Goal: Find specific page/section: Find specific page/section

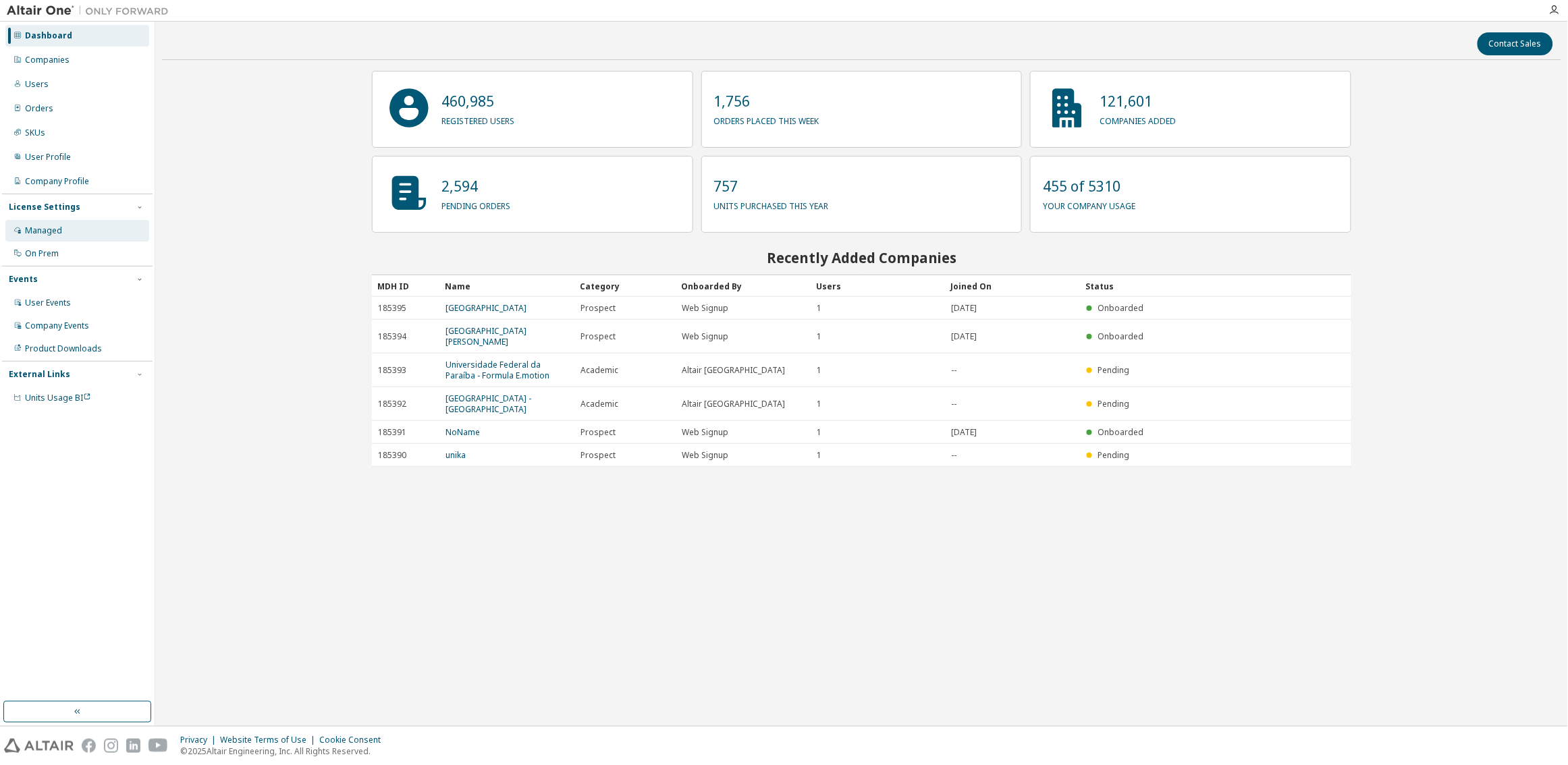
click at [67, 230] on div "Managed" at bounding box center [77, 231] width 144 height 22
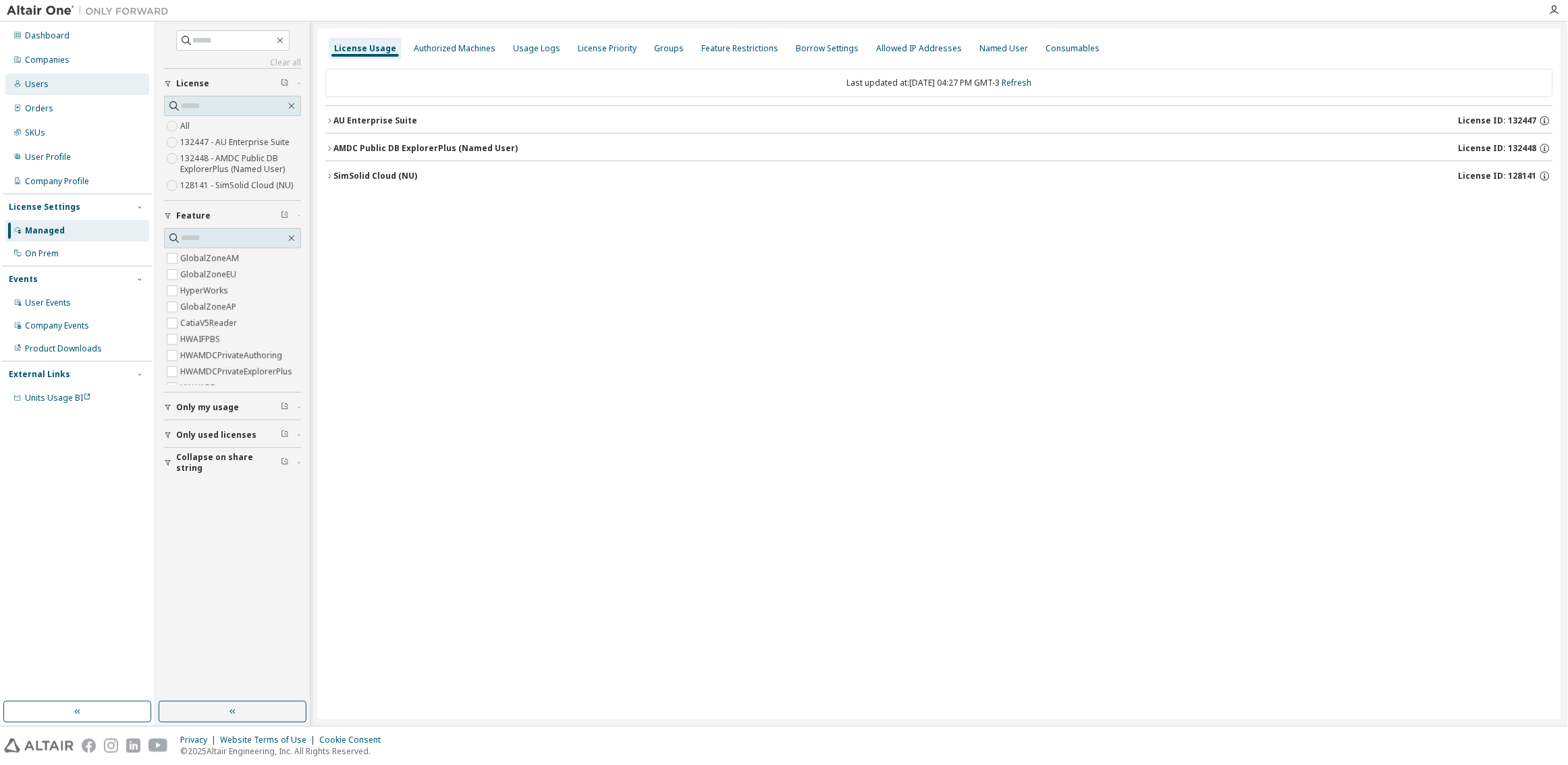
click at [50, 85] on div "Users" at bounding box center [77, 84] width 144 height 22
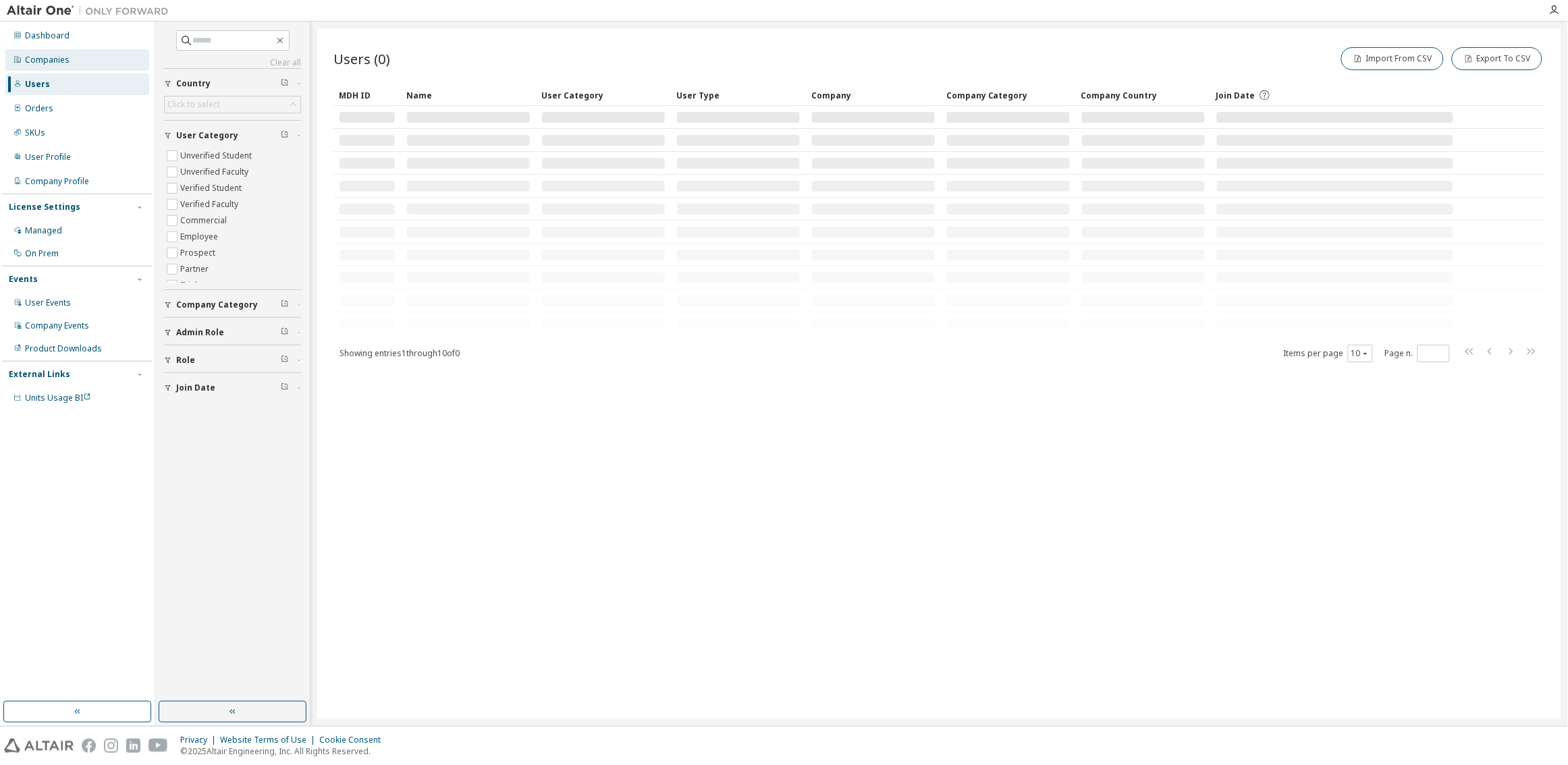
click at [89, 62] on div "Companies" at bounding box center [77, 60] width 144 height 22
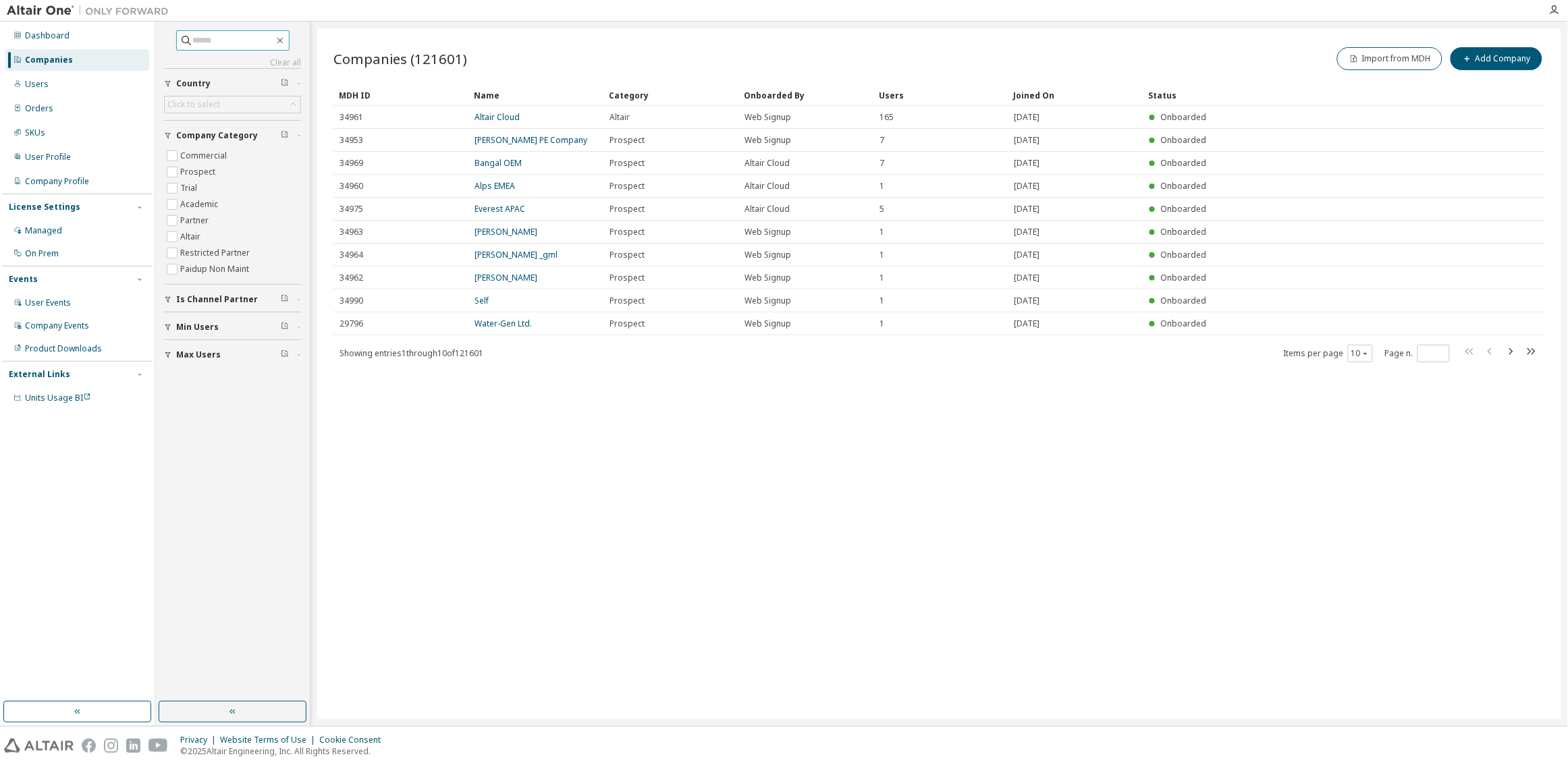
click at [259, 36] on input "text" at bounding box center [233, 40] width 81 height 14
paste input "*****"
type input "*****"
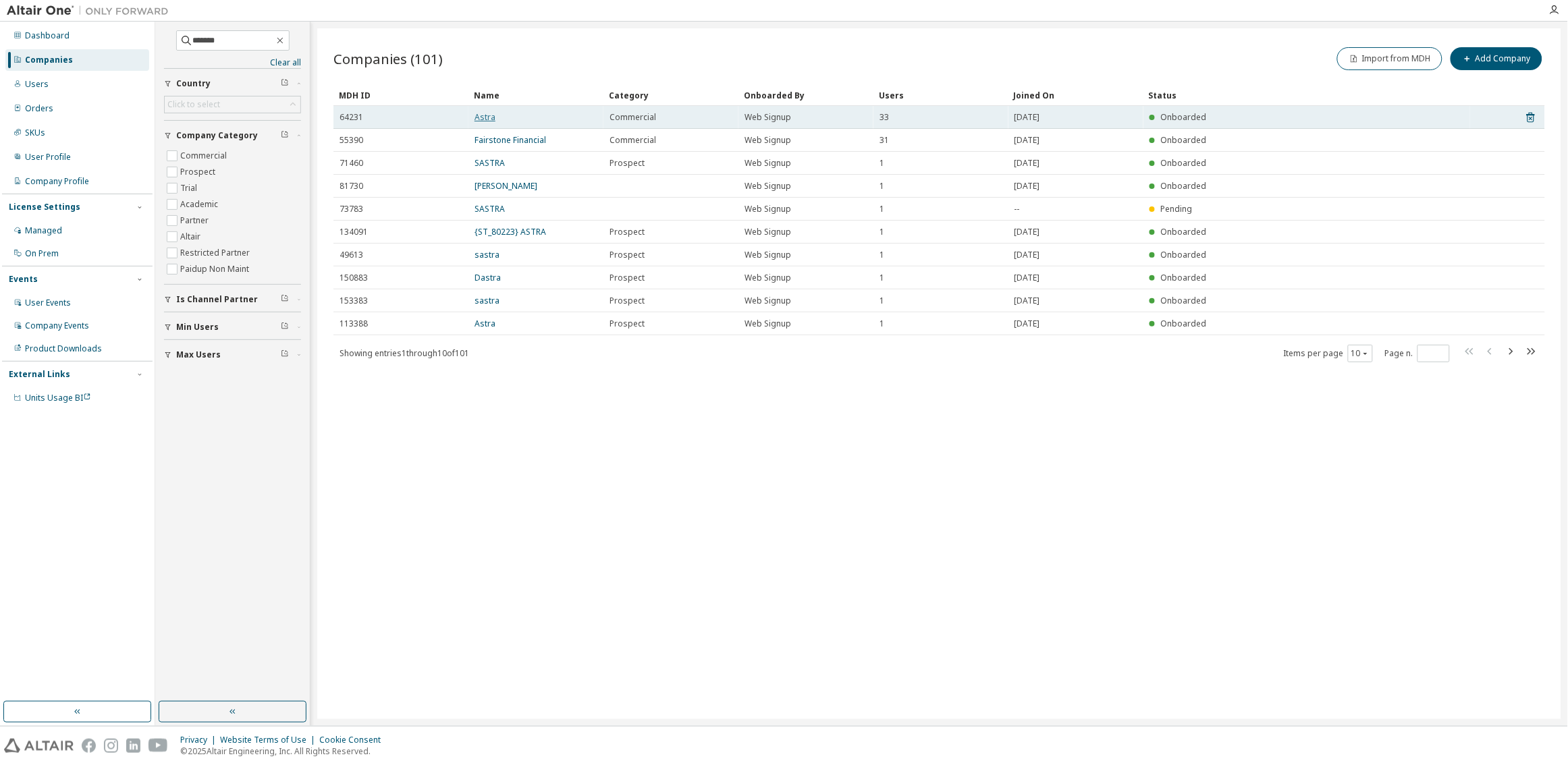
click at [485, 116] on link "Astra" at bounding box center [485, 117] width 21 height 11
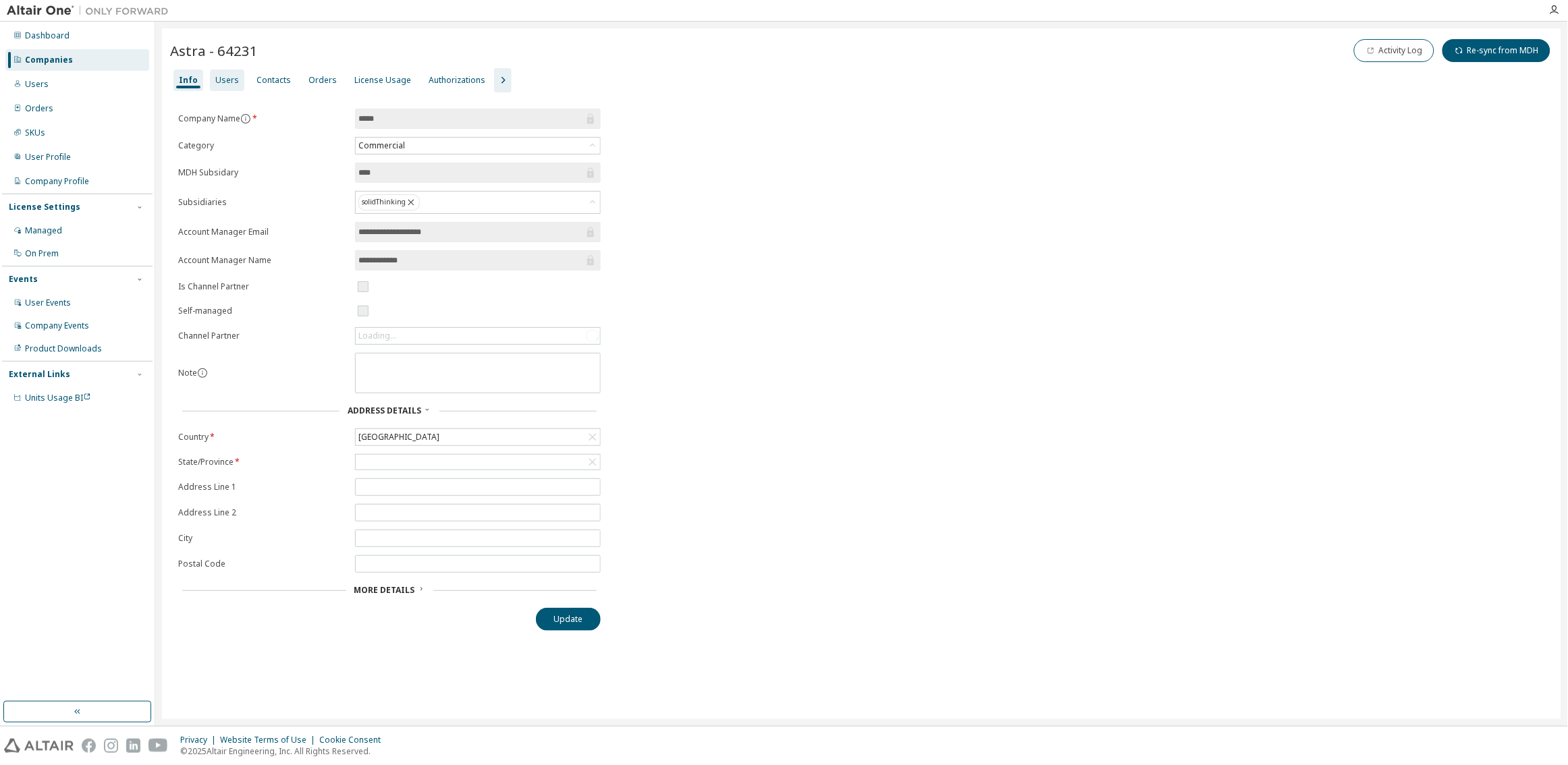
click at [231, 81] on div "Users" at bounding box center [227, 80] width 24 height 11
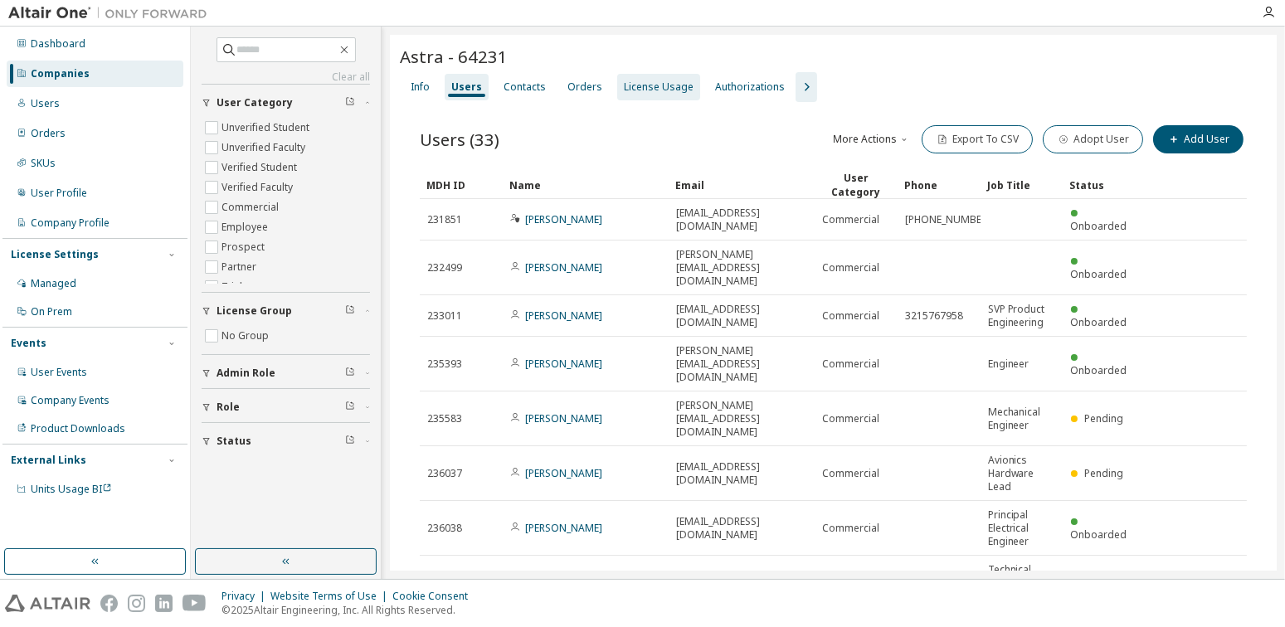
click at [646, 80] on div "License Usage" at bounding box center [659, 86] width 70 height 13
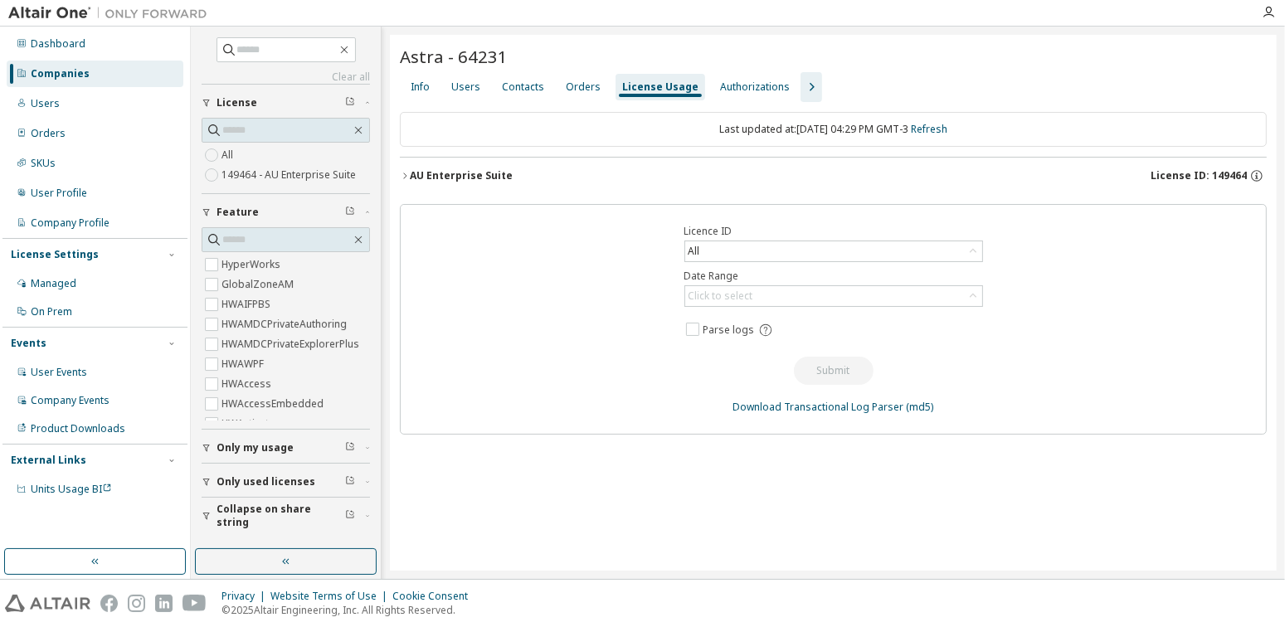
click at [407, 176] on icon "button" at bounding box center [405, 176] width 10 height 10
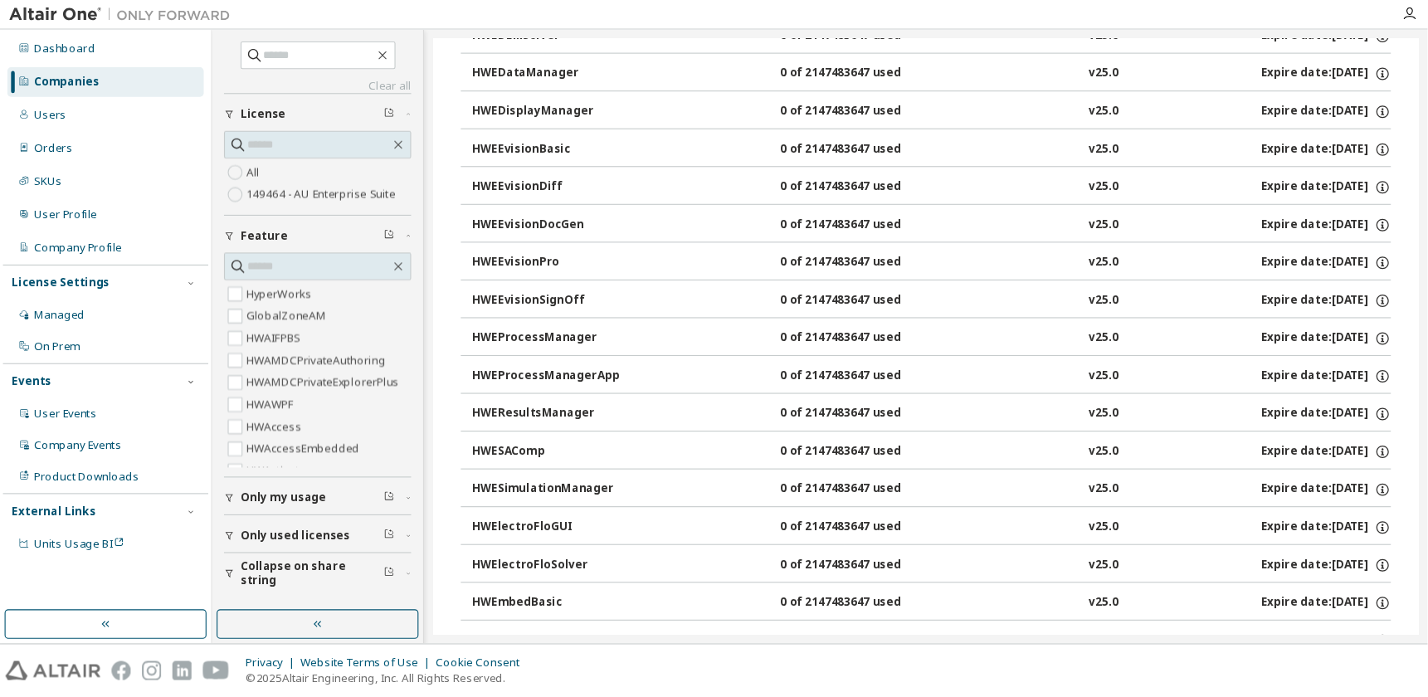
scroll to position [1742, 0]
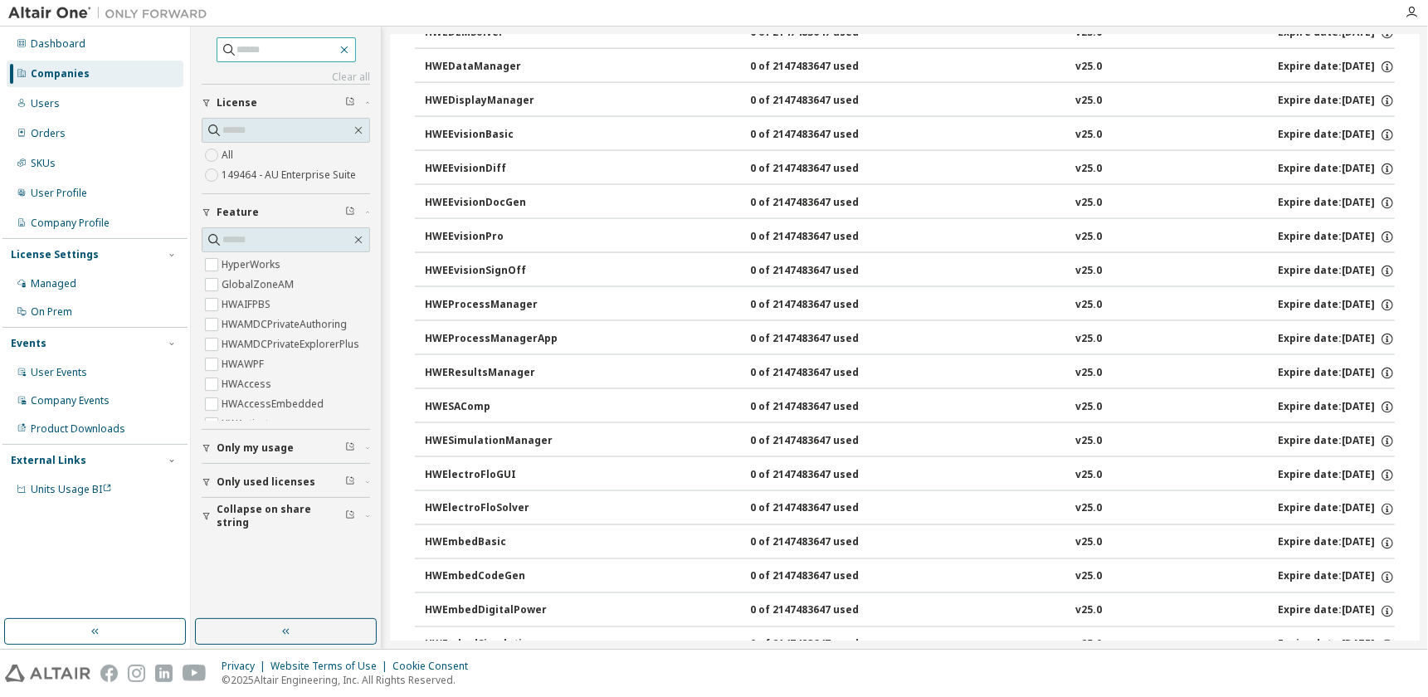
click at [348, 51] on icon "button" at bounding box center [343, 49] width 7 height 7
click at [302, 629] on button "button" at bounding box center [286, 631] width 182 height 27
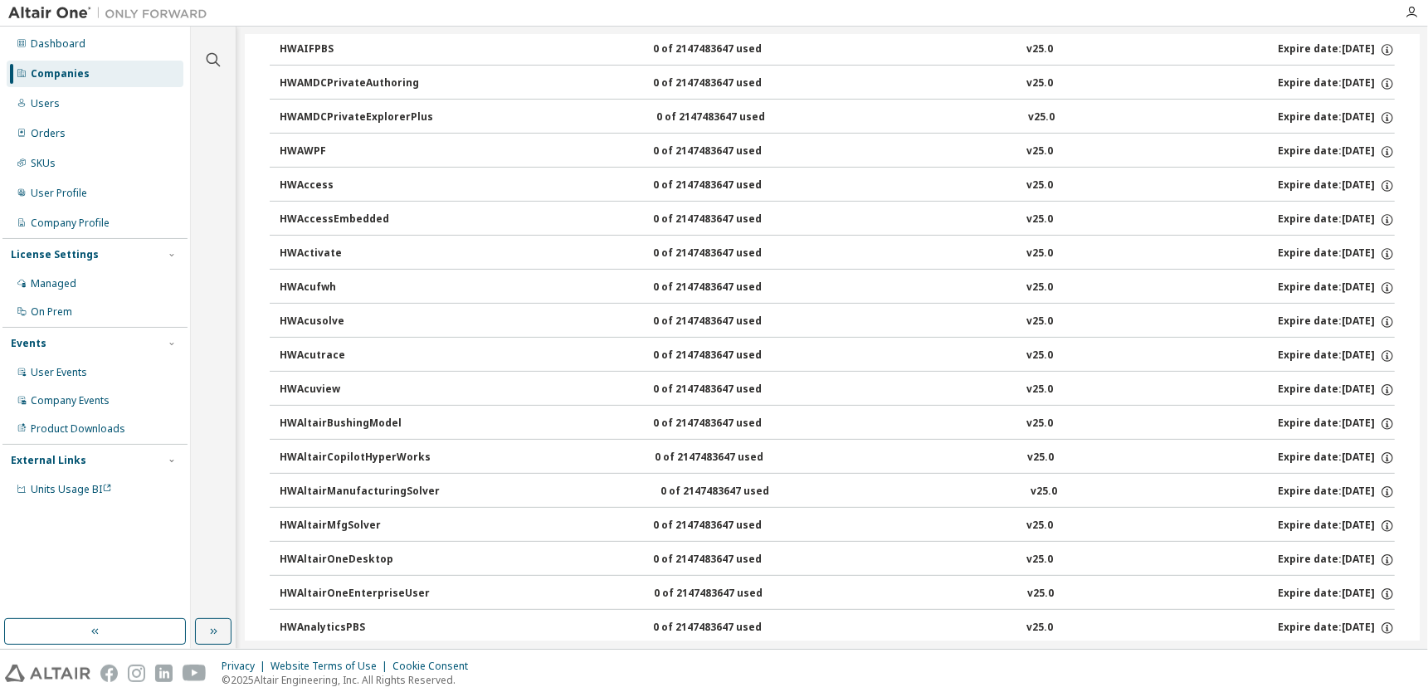
scroll to position [0, 0]
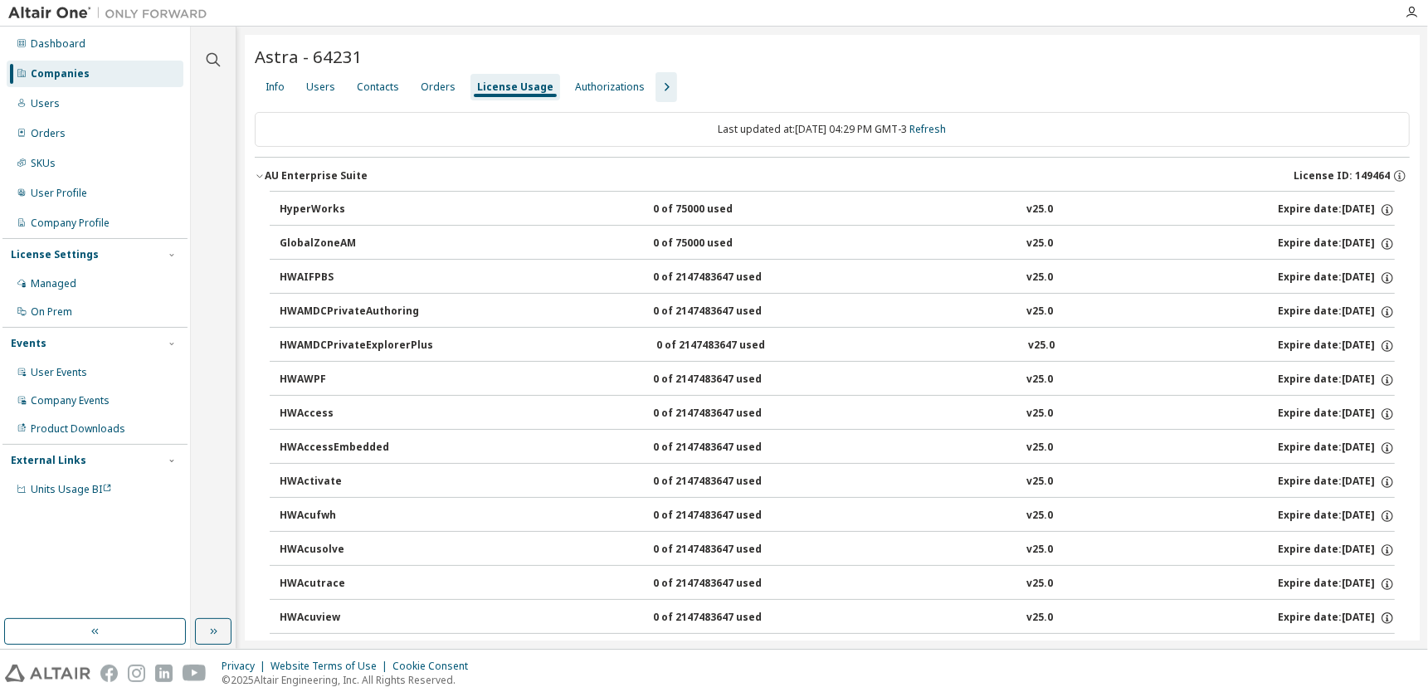
click at [658, 89] on icon "button" at bounding box center [666, 87] width 20 height 20
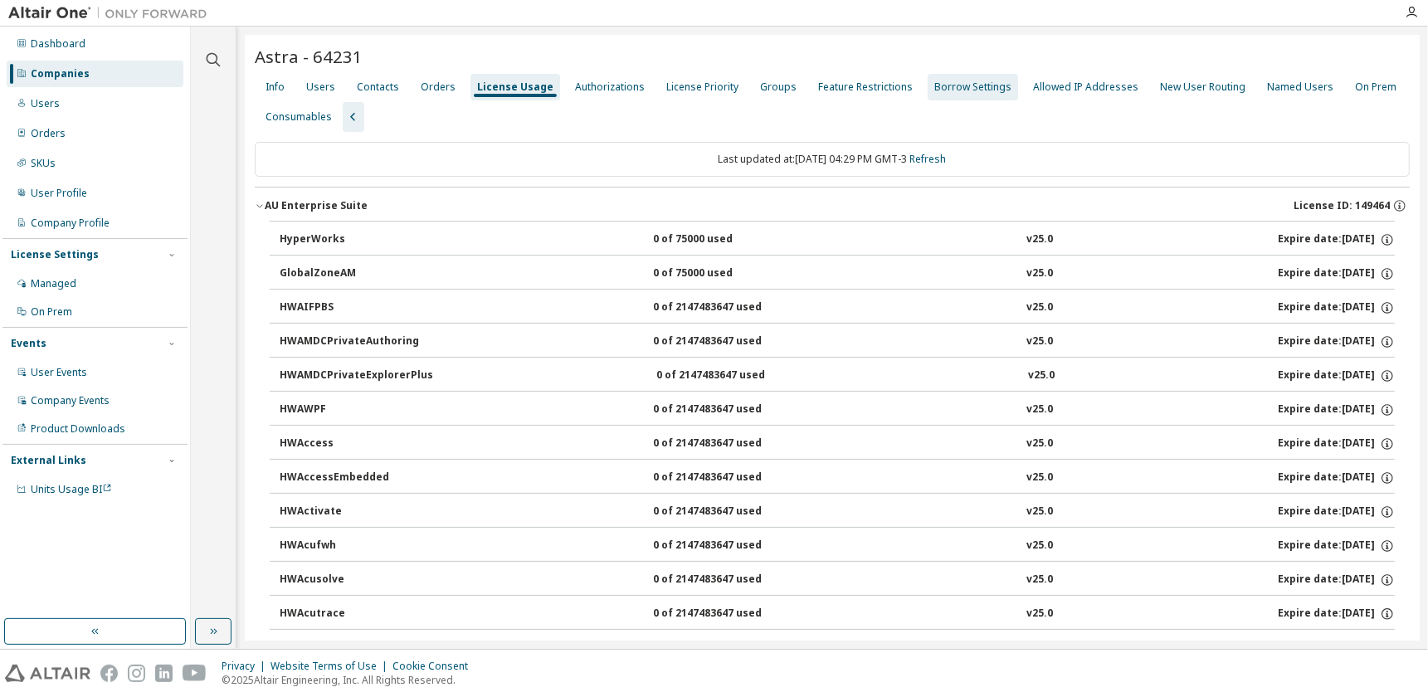
click at [960, 85] on div "Borrow Settings" at bounding box center [972, 86] width 77 height 13
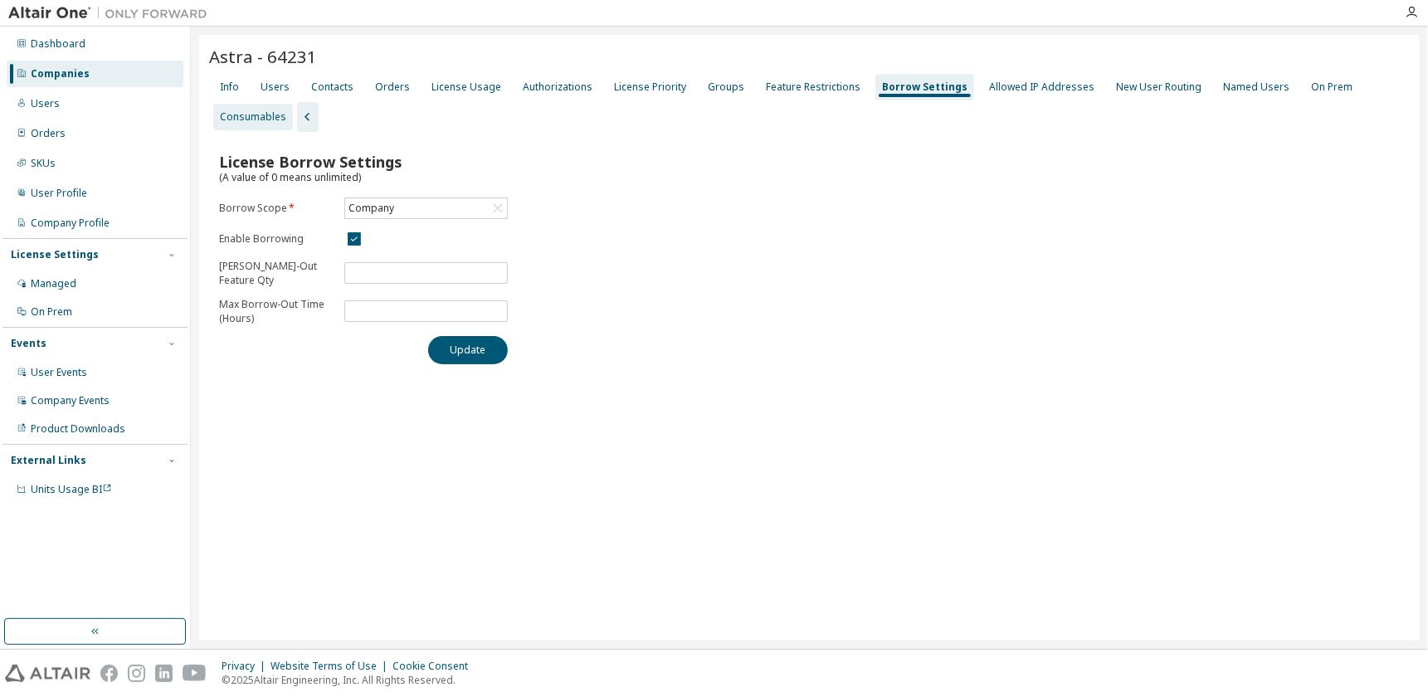
click at [251, 118] on div "Consumables" at bounding box center [253, 116] width 66 height 13
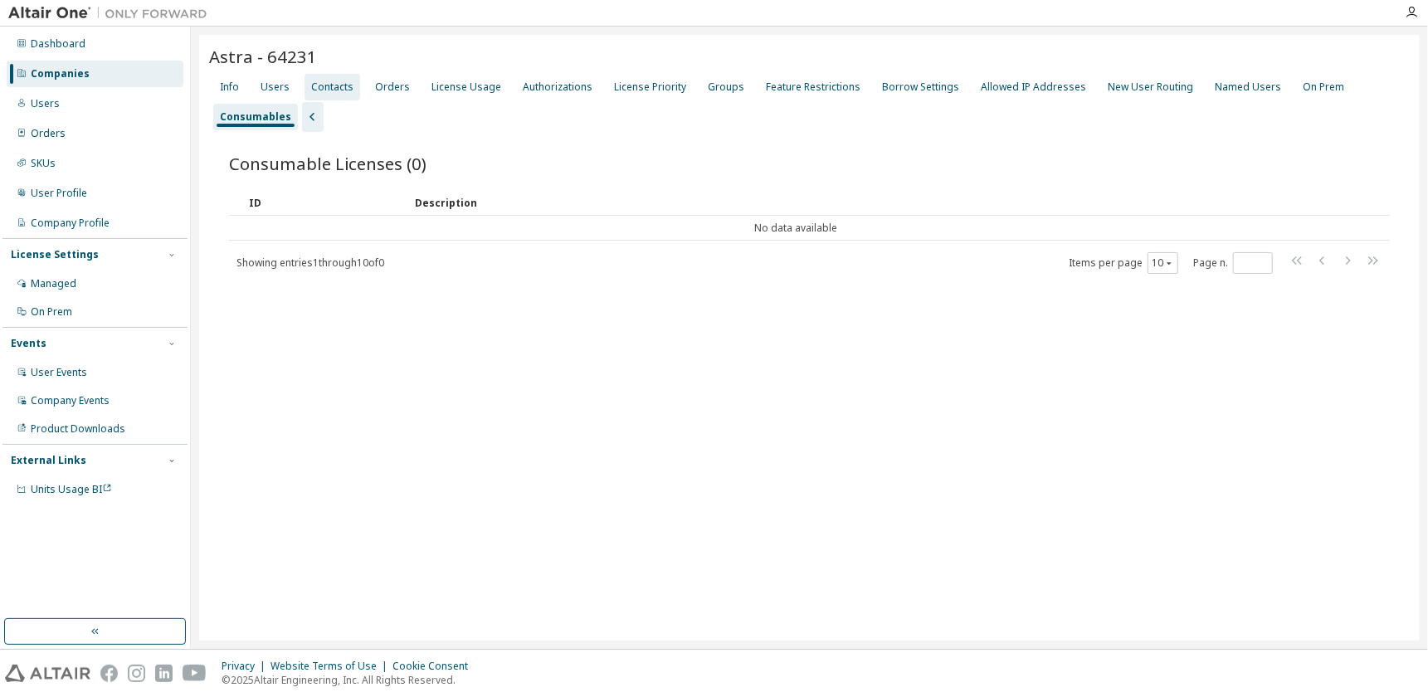
click at [333, 82] on div "Contacts" at bounding box center [332, 86] width 42 height 13
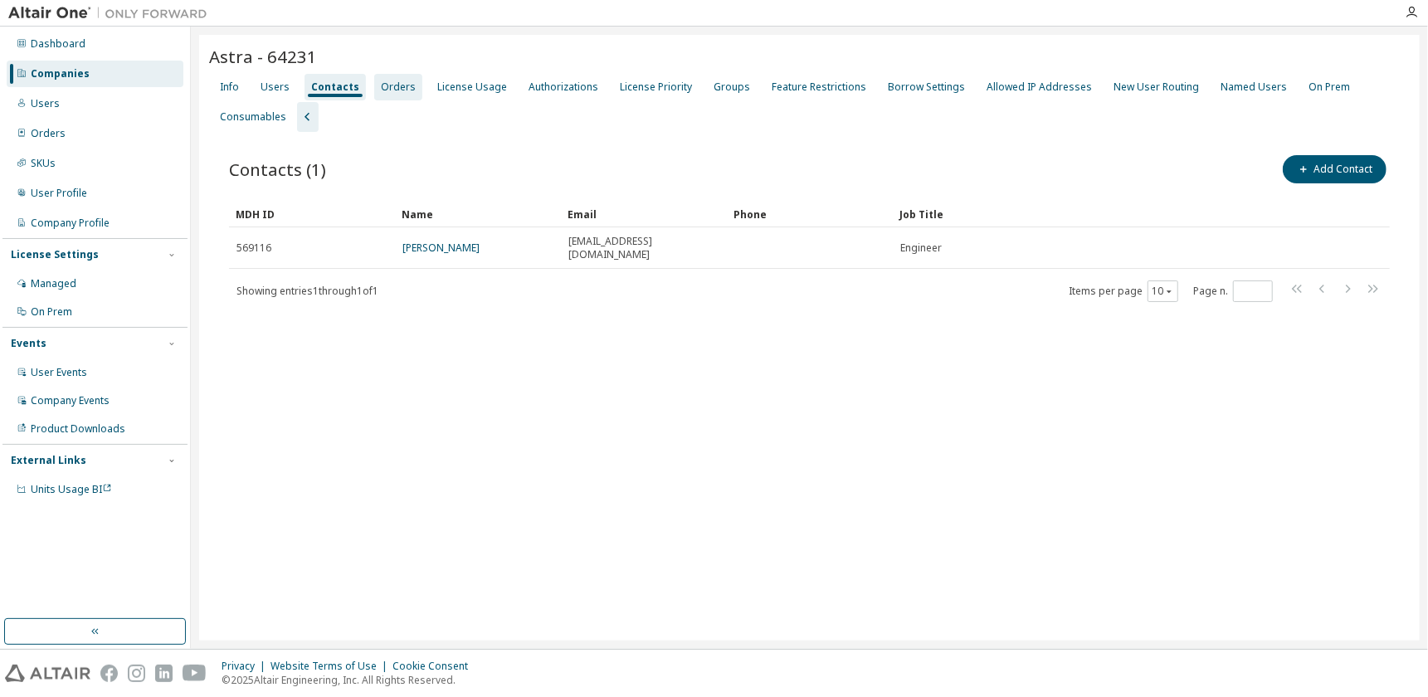
click at [388, 87] on div "Orders" at bounding box center [398, 86] width 35 height 13
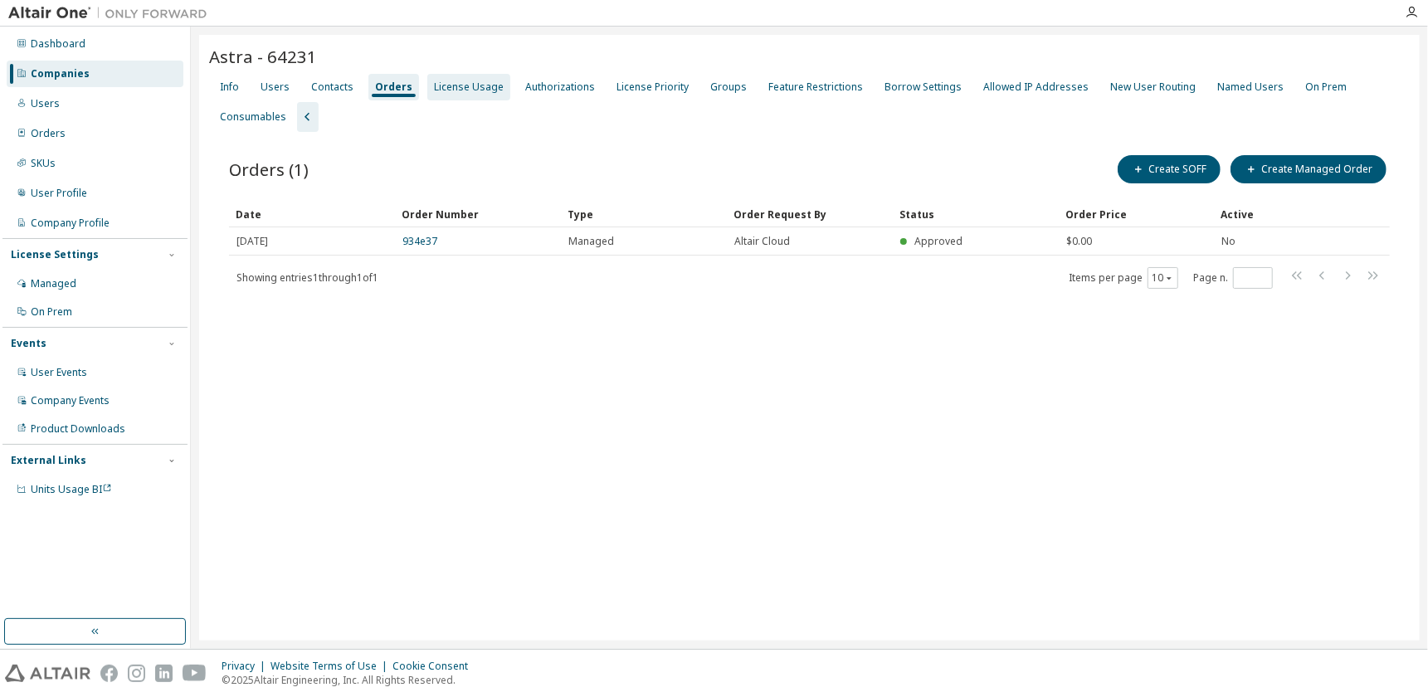
click at [438, 86] on div "License Usage" at bounding box center [469, 86] width 70 height 13
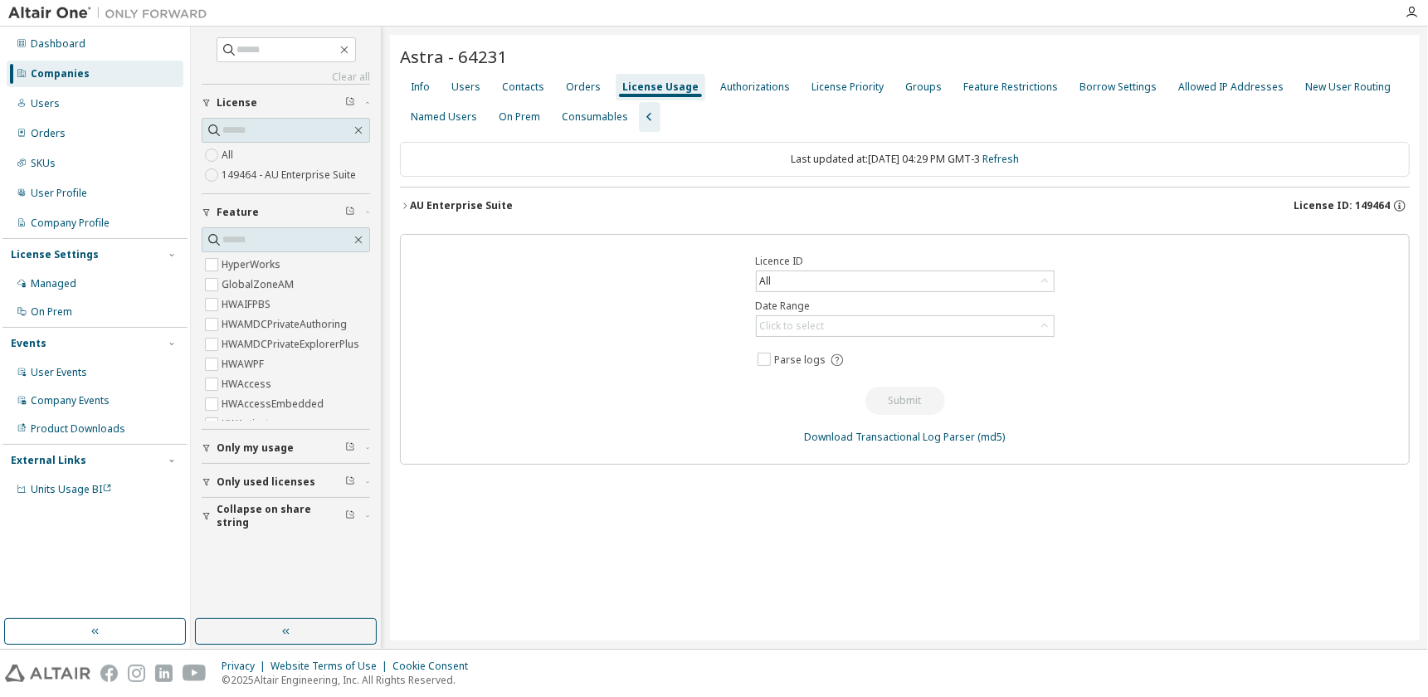
click at [406, 203] on icon "button" at bounding box center [405, 206] width 10 height 10
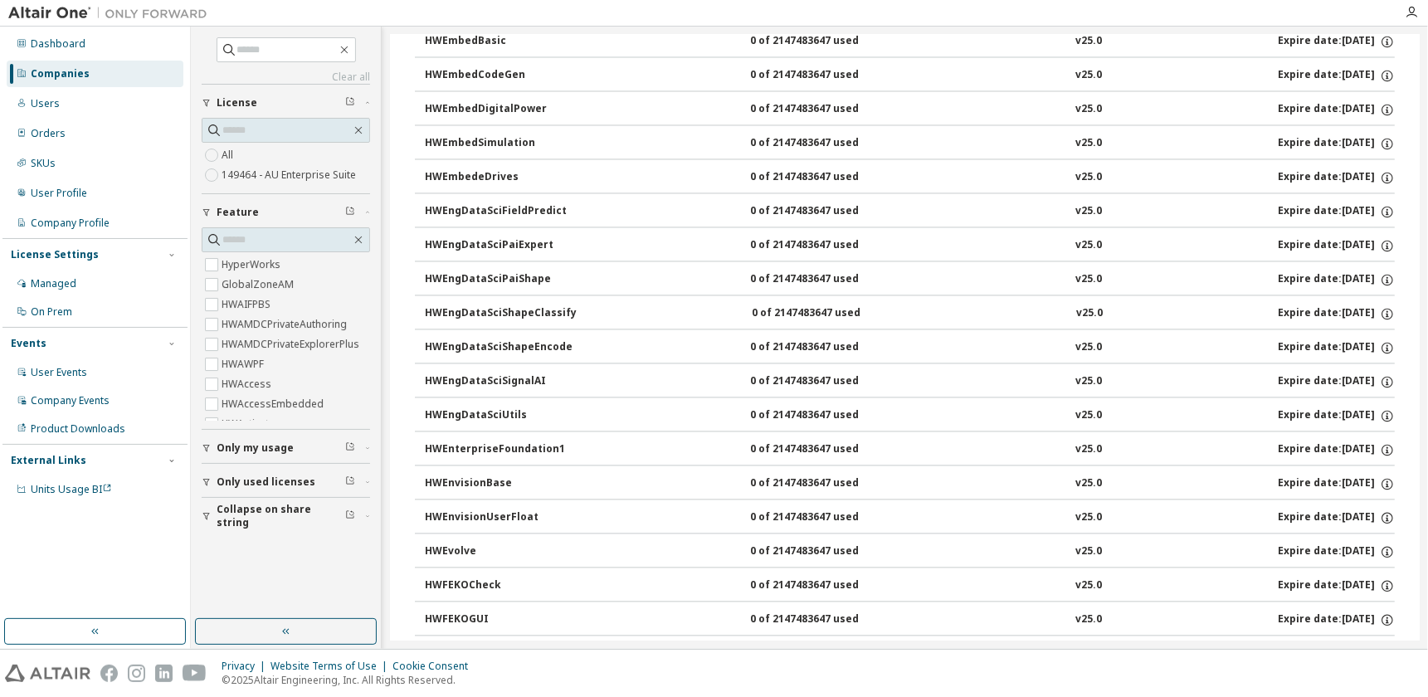
scroll to position [2489, 0]
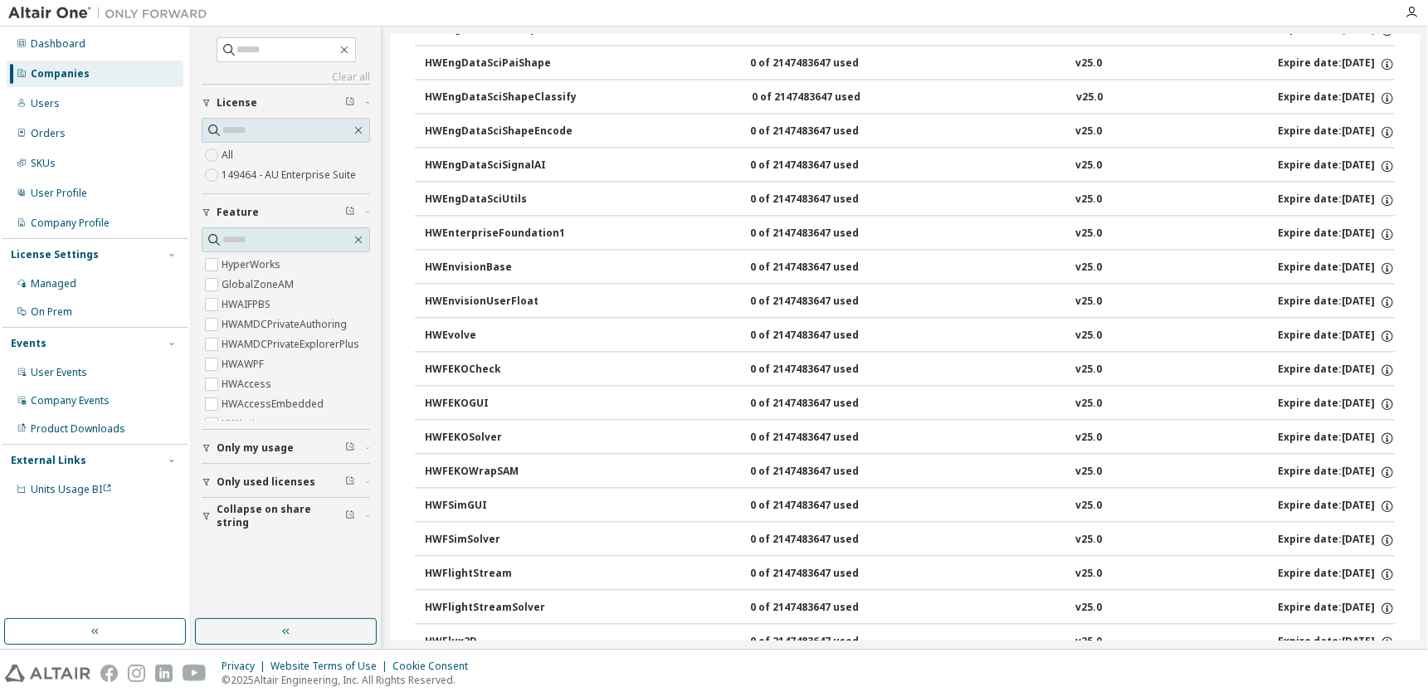
click at [114, 76] on div "Companies" at bounding box center [95, 74] width 177 height 27
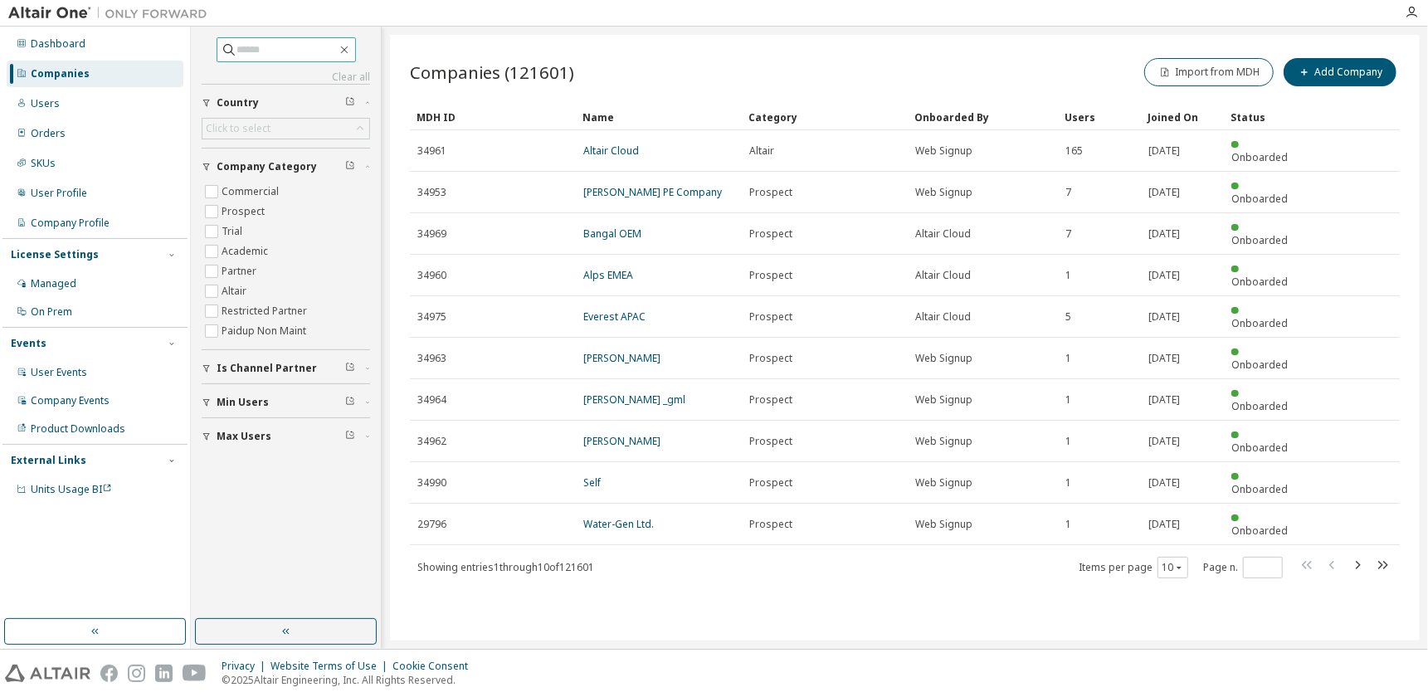
click at [271, 51] on input "text" at bounding box center [287, 49] width 100 height 17
type input "*****"
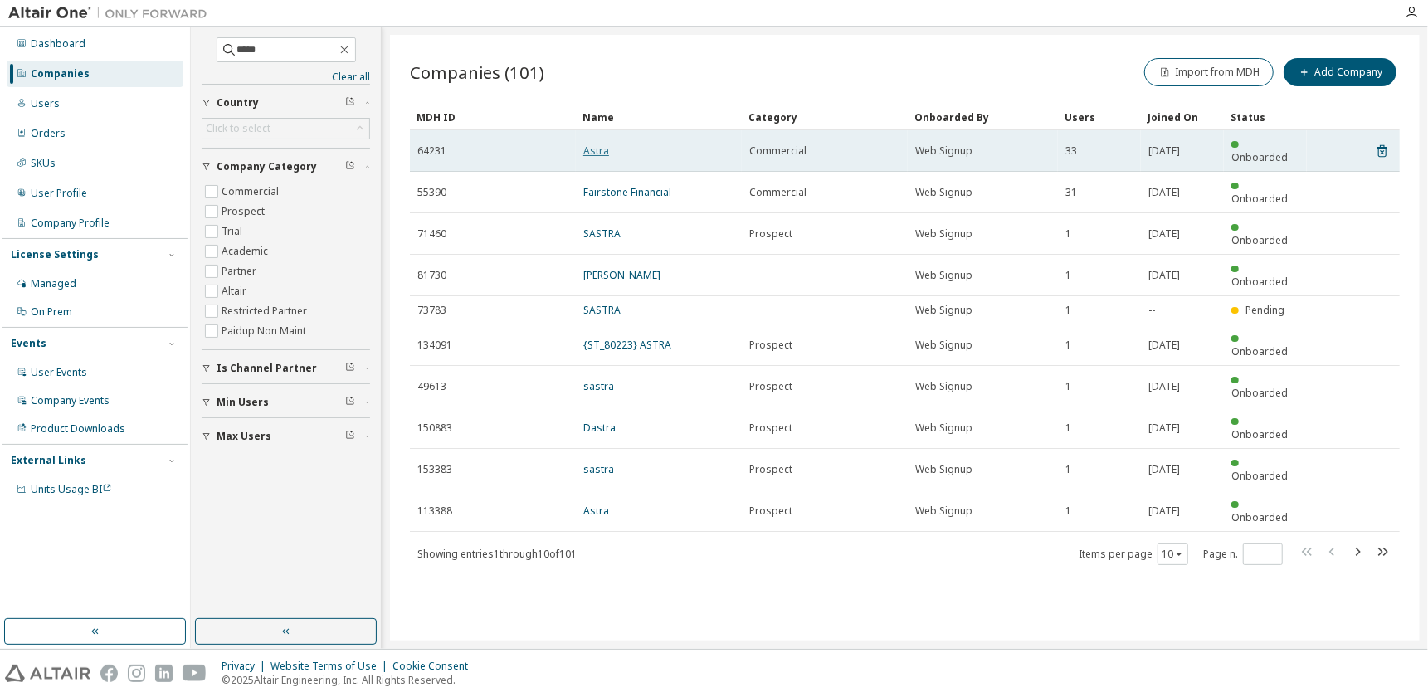
click at [602, 144] on link "Astra" at bounding box center [596, 151] width 26 height 14
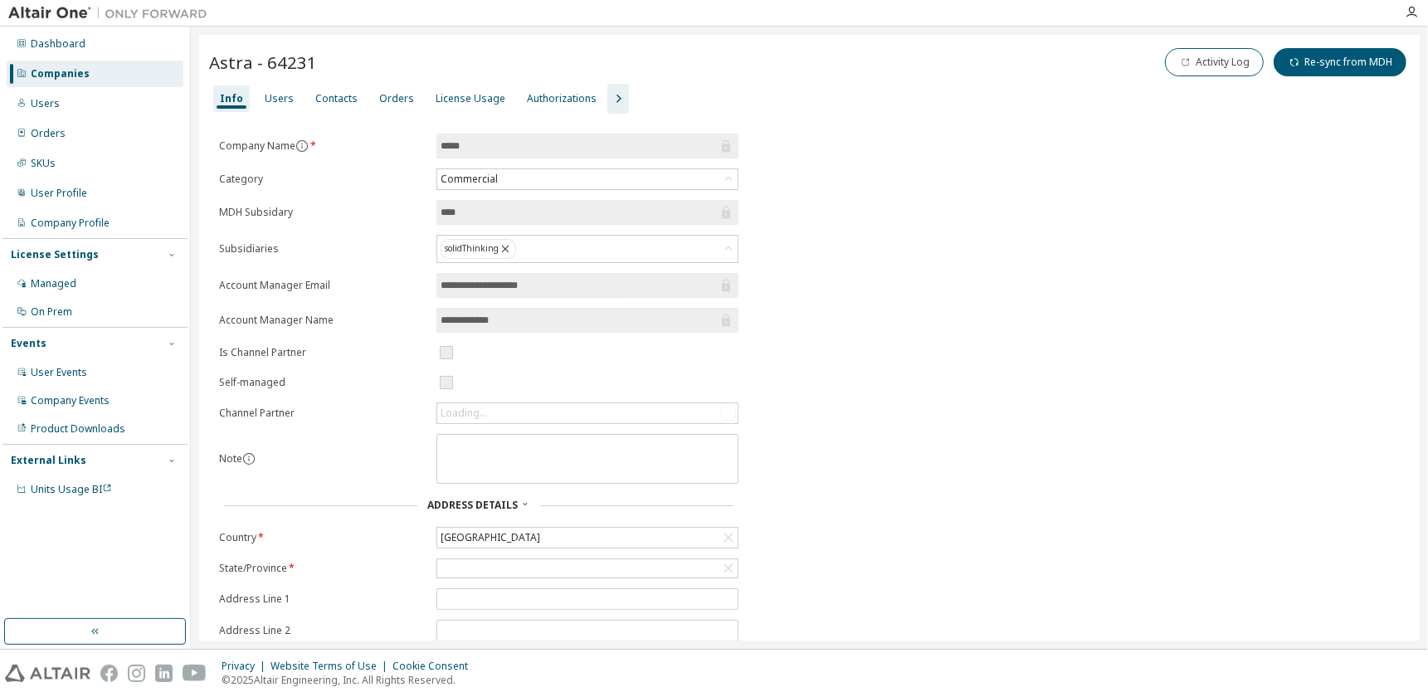
click at [617, 101] on icon "button" at bounding box center [619, 99] width 5 height 8
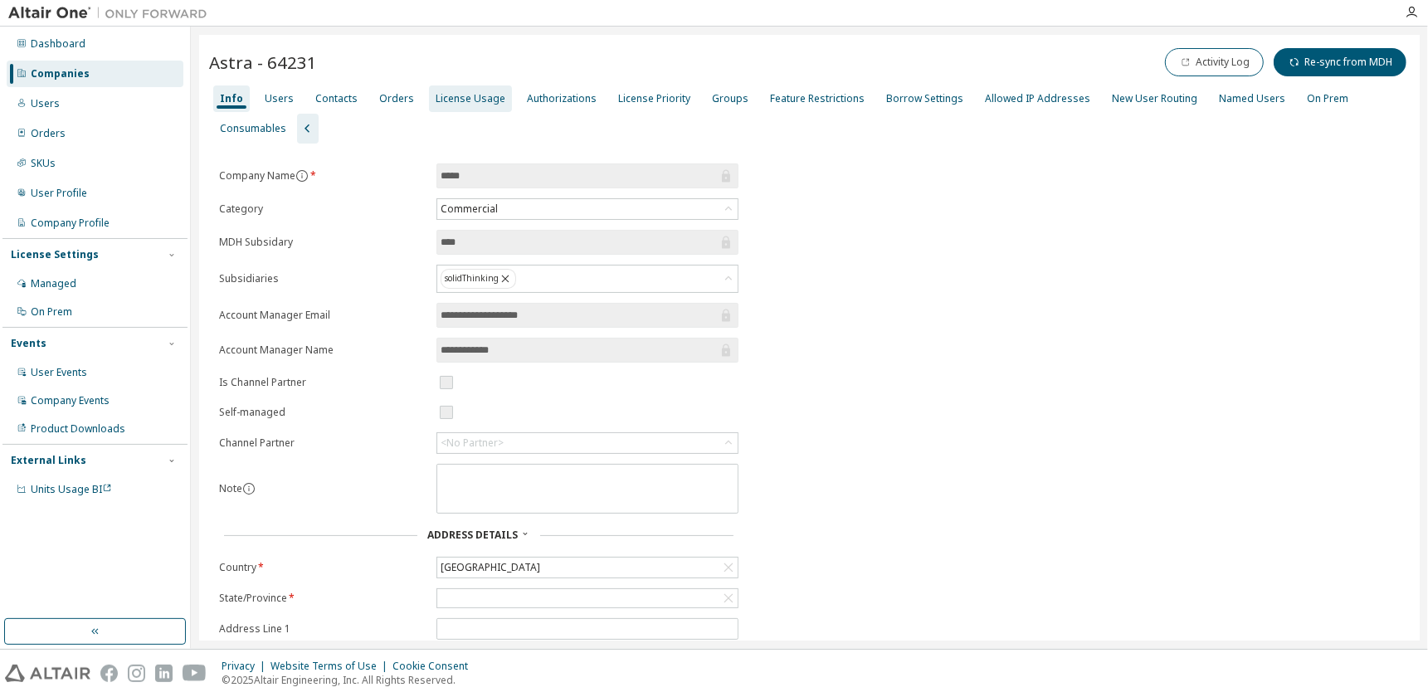
click at [464, 102] on div "License Usage" at bounding box center [471, 98] width 70 height 13
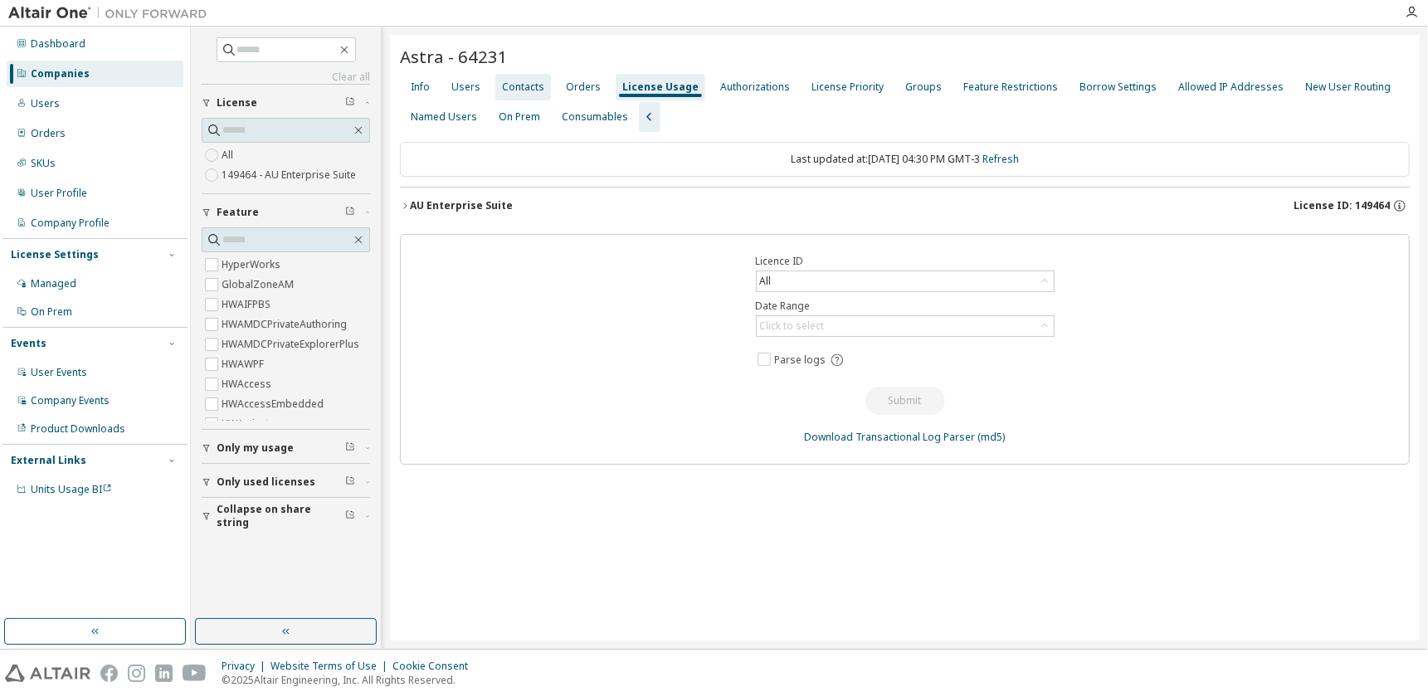
click at [524, 84] on div "Contacts" at bounding box center [523, 86] width 42 height 13
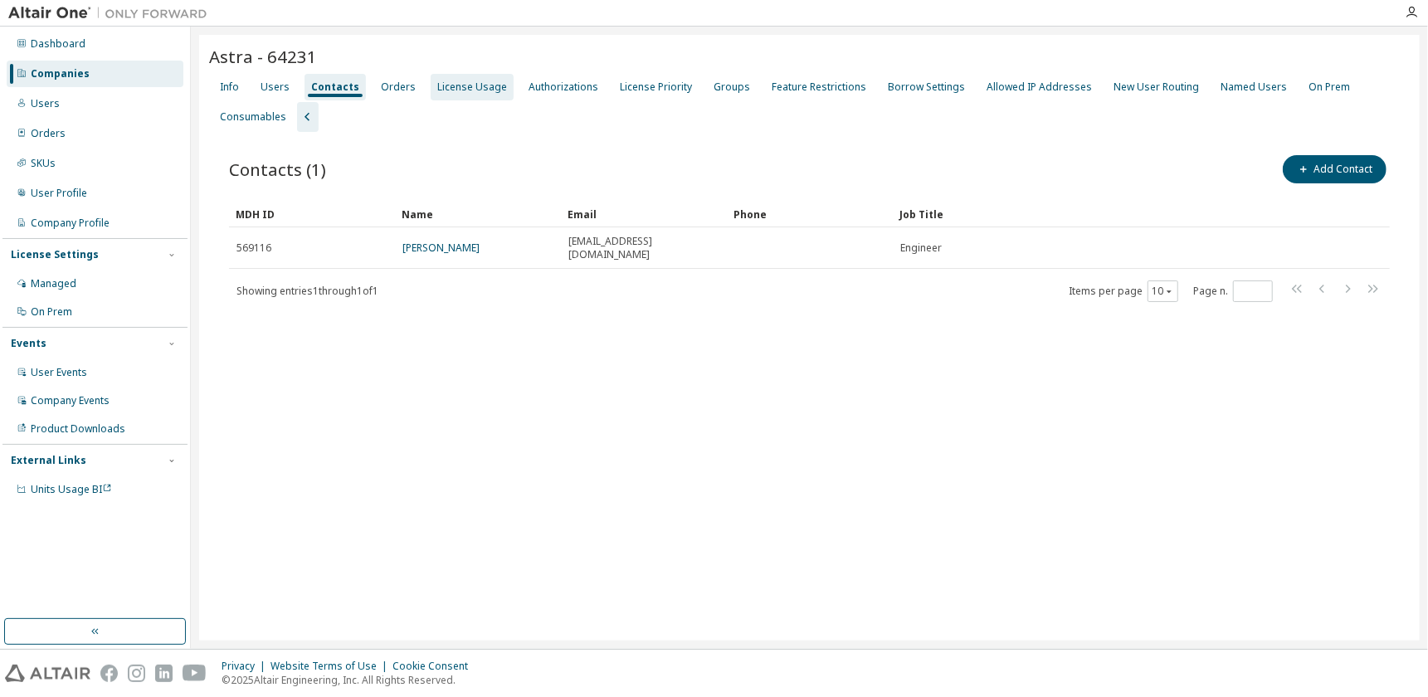
click at [474, 85] on div "License Usage" at bounding box center [472, 86] width 70 height 13
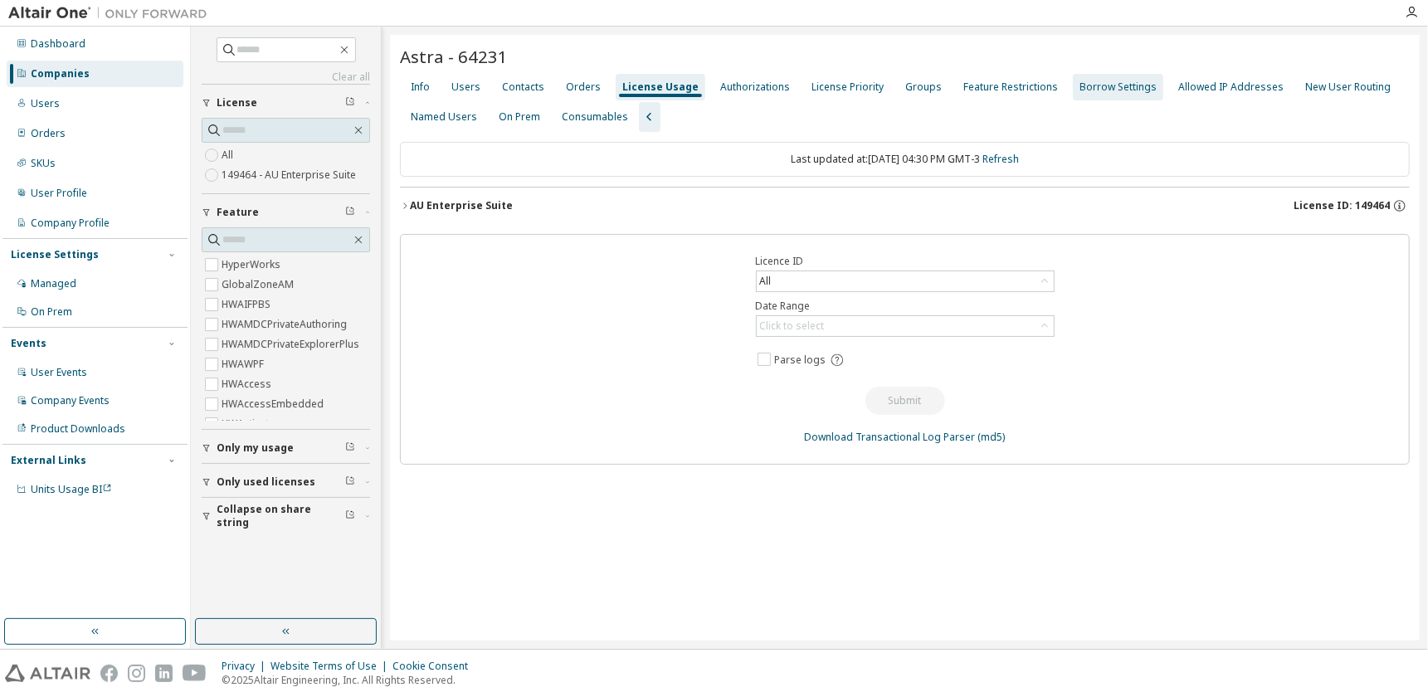
click at [1089, 85] on div "Borrow Settings" at bounding box center [1118, 86] width 77 height 13
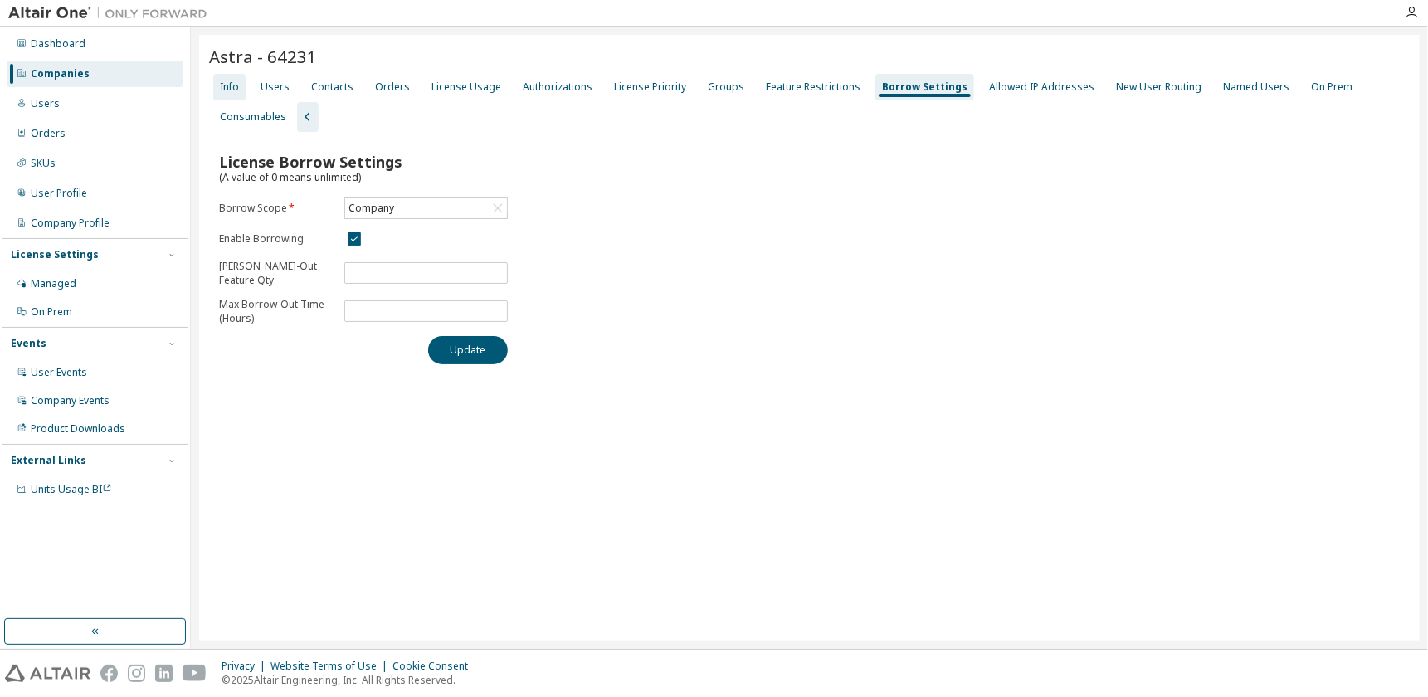
click at [232, 86] on div "Info" at bounding box center [229, 86] width 19 height 13
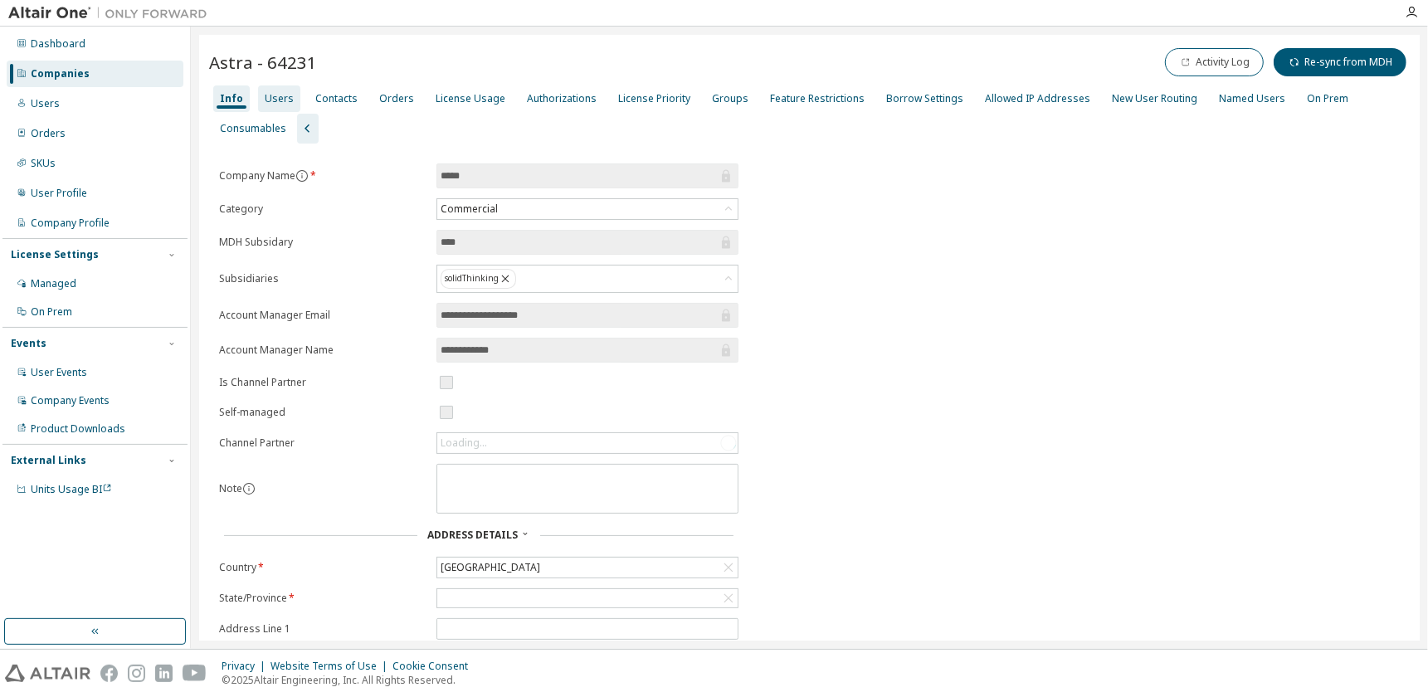
click at [274, 99] on div "Users" at bounding box center [279, 98] width 29 height 13
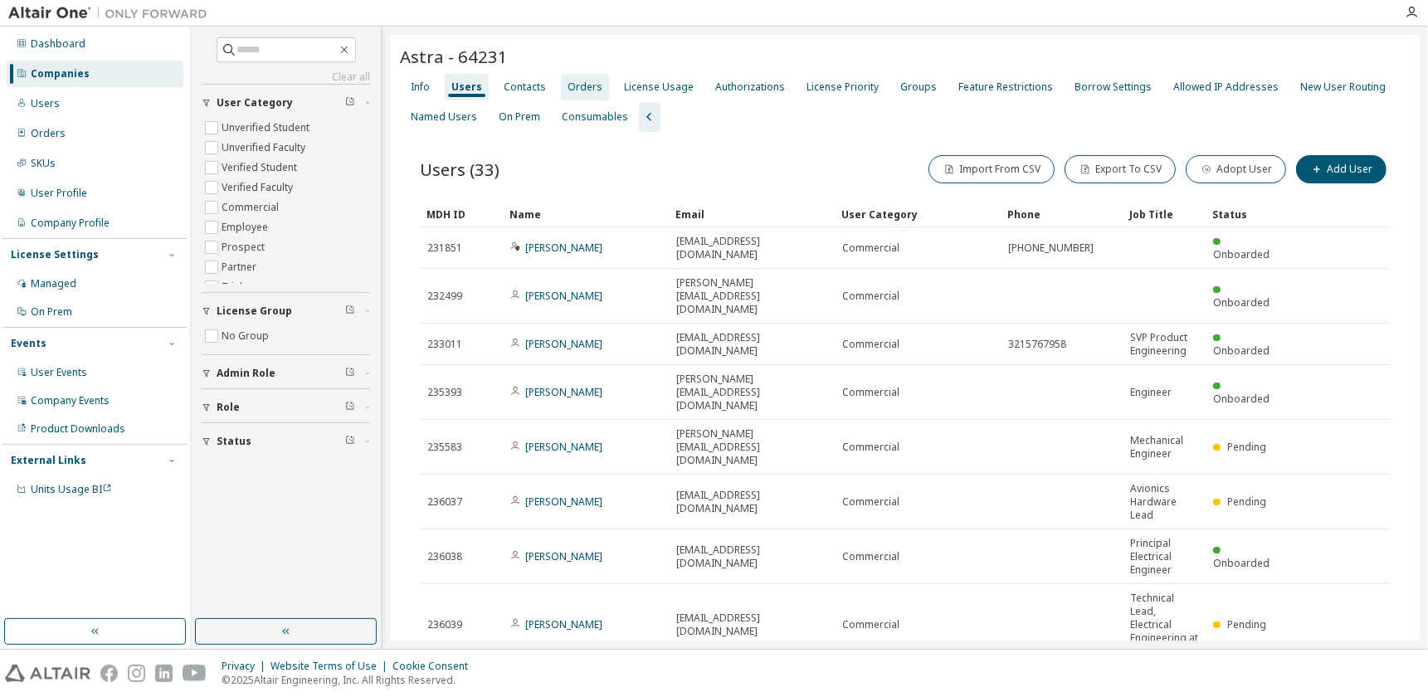
click at [587, 84] on div "Orders" at bounding box center [585, 86] width 35 height 13
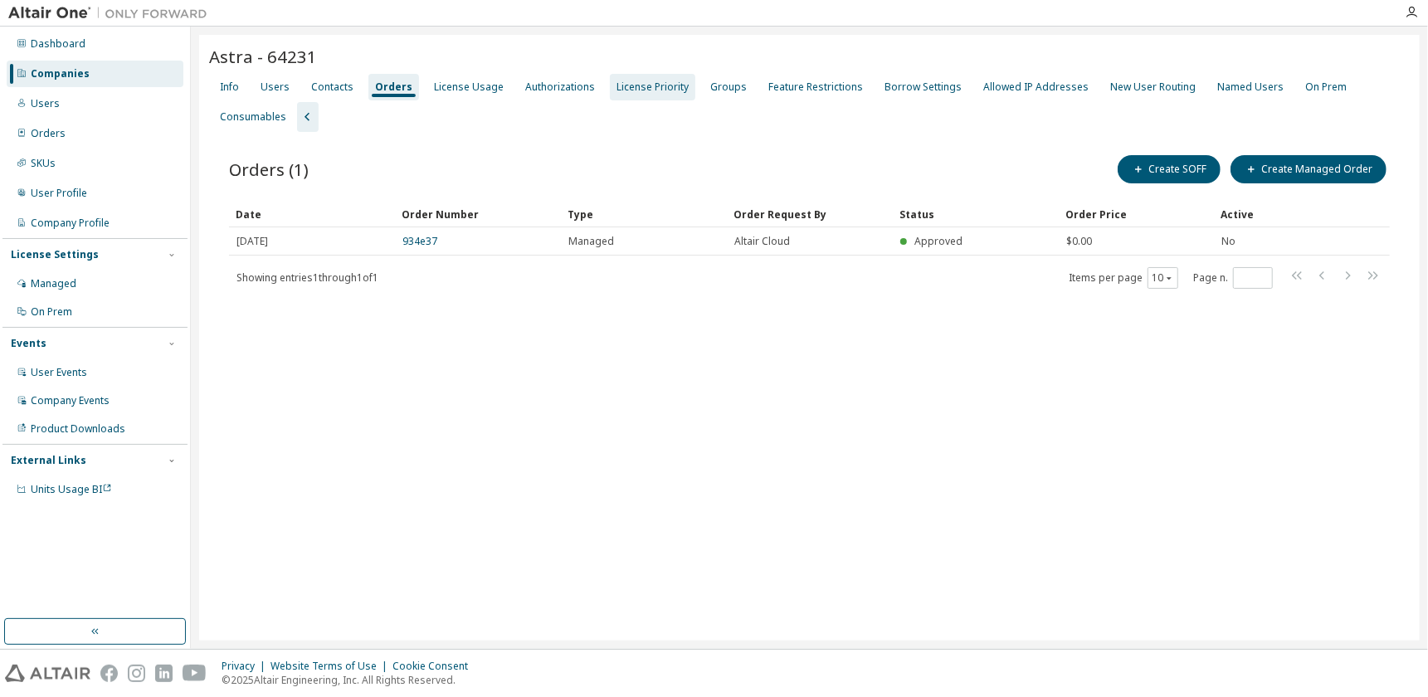
click at [628, 75] on div "License Priority" at bounding box center [652, 87] width 85 height 27
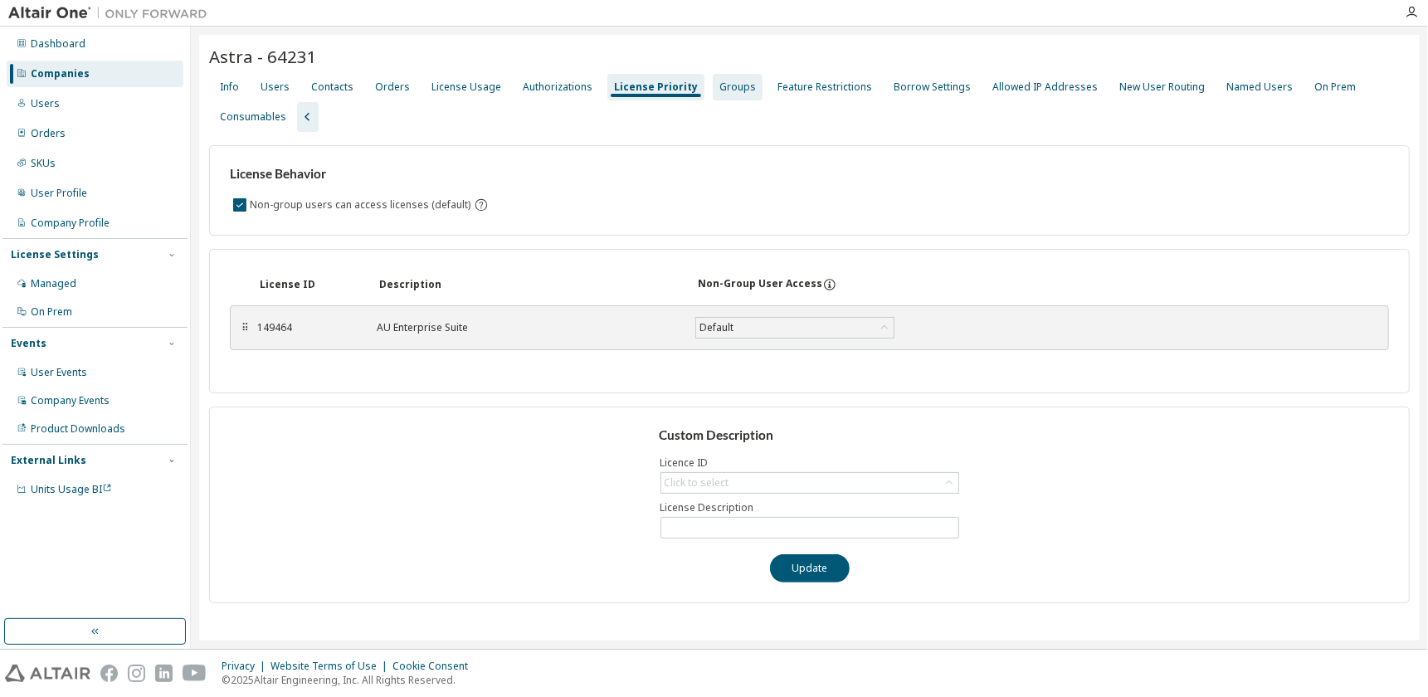
click at [719, 86] on div "Groups" at bounding box center [737, 86] width 37 height 13
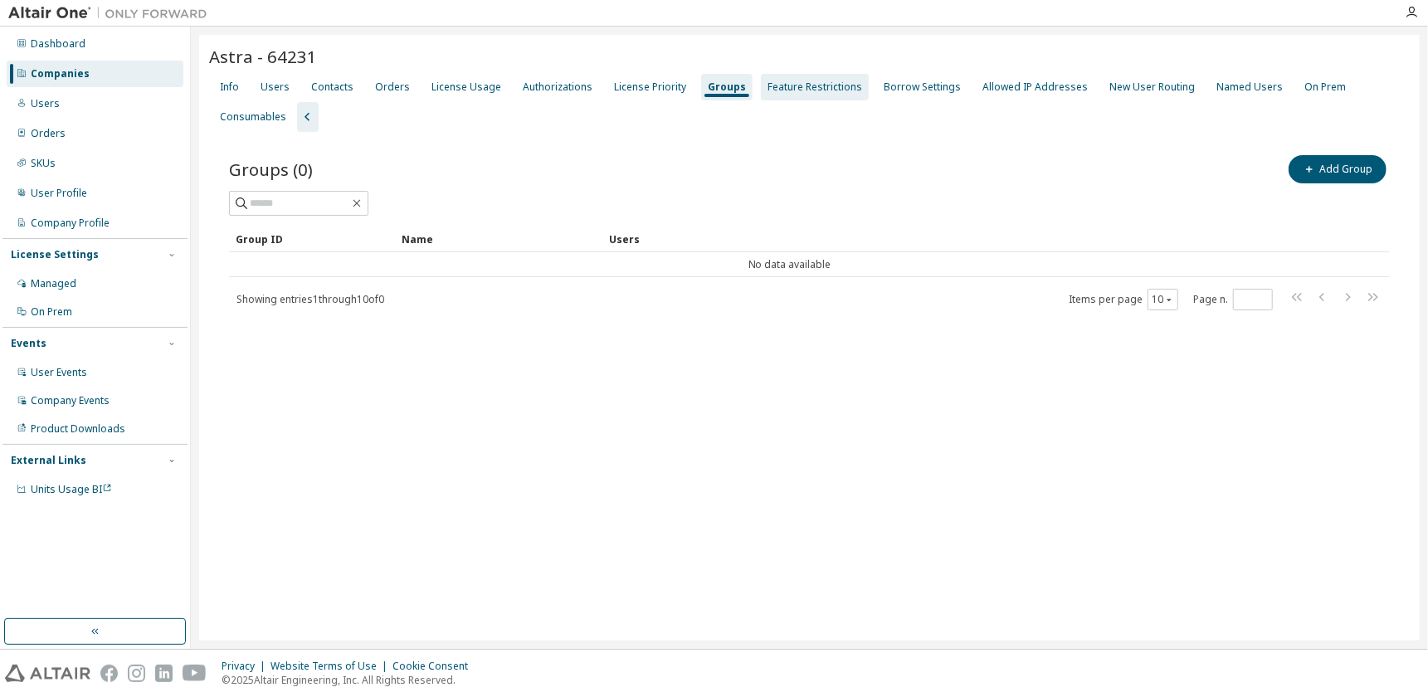
click at [796, 78] on div "Feature Restrictions" at bounding box center [815, 87] width 108 height 27
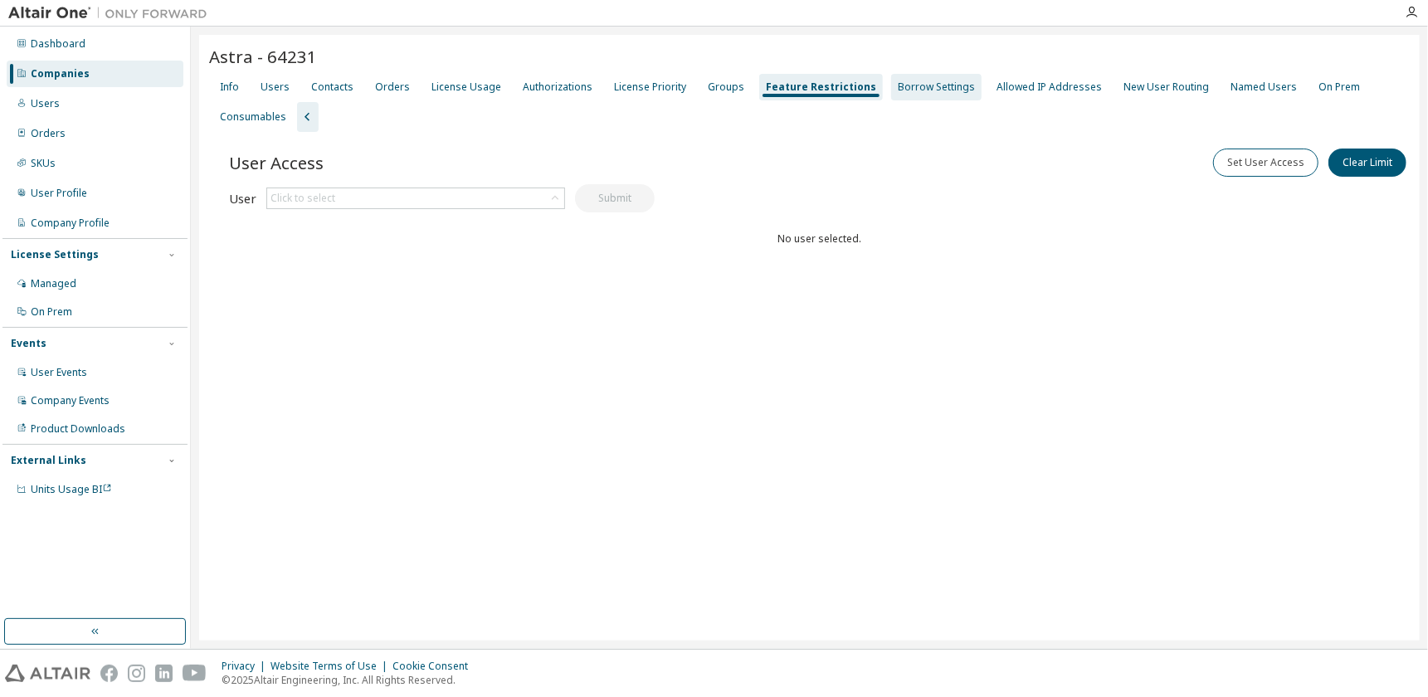
click at [909, 82] on div "Borrow Settings" at bounding box center [936, 86] width 77 height 13
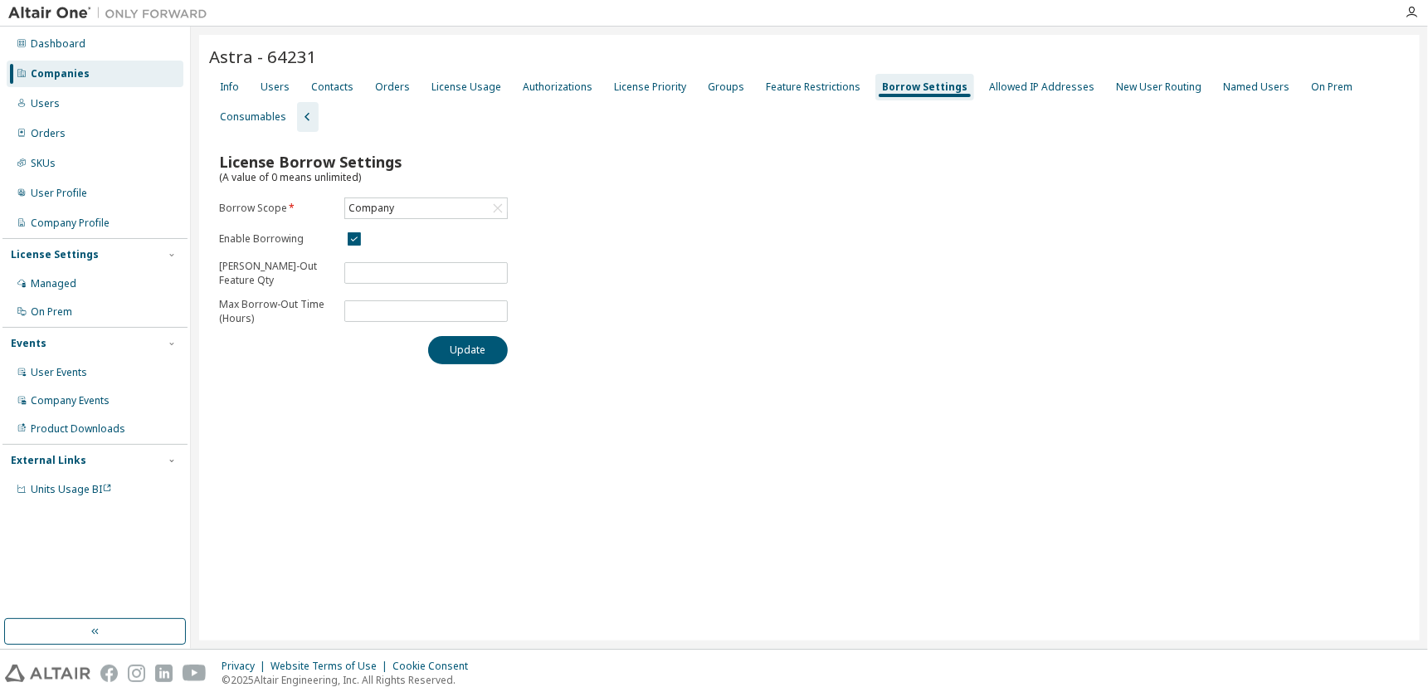
click at [768, 296] on div "License Borrow Settings (A value of 0 means unlimited) Borrow Scope * Company E…" at bounding box center [809, 253] width 1201 height 222
click at [393, 203] on div "Company" at bounding box center [371, 208] width 51 height 18
click at [263, 50] on span "Astra - 64231" at bounding box center [263, 56] width 108 height 23
click at [1405, 9] on icon "button" at bounding box center [1411, 12] width 13 height 13
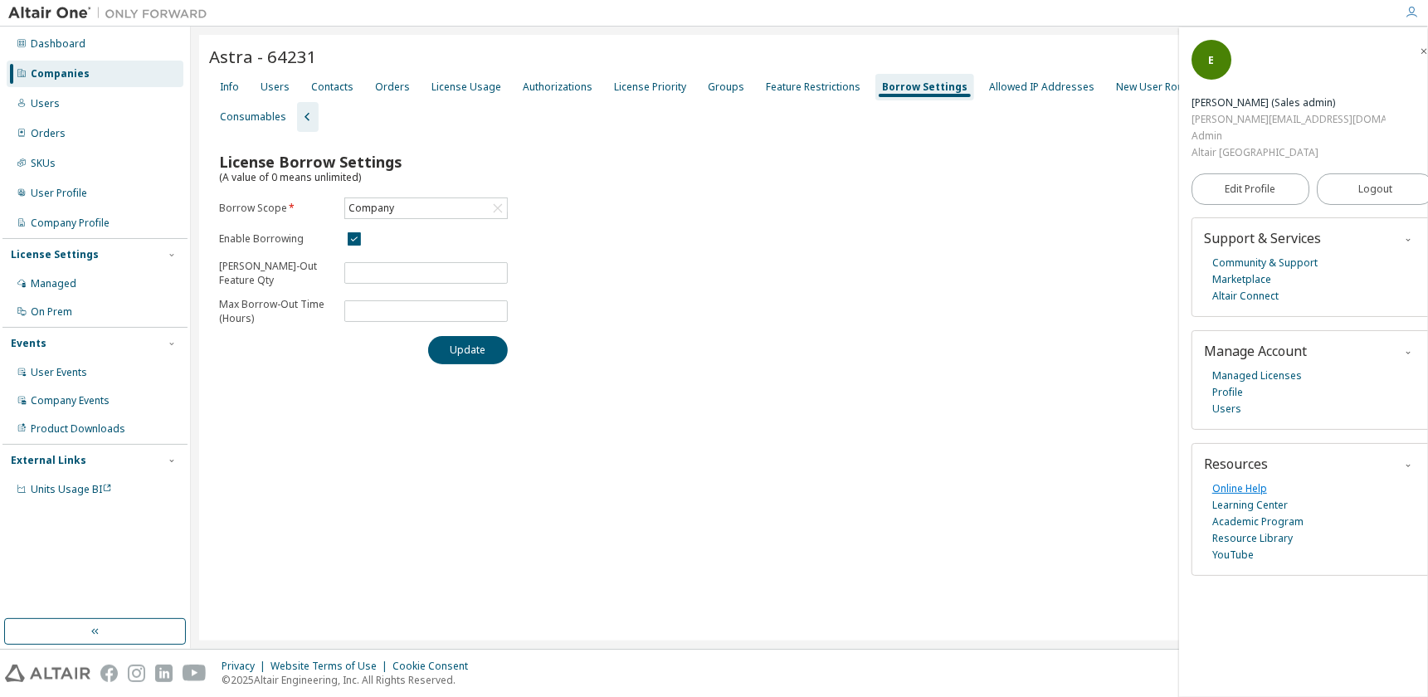
click at [1255, 480] on link "Online Help" at bounding box center [1239, 488] width 55 height 17
click at [85, 275] on div "Managed" at bounding box center [95, 284] width 177 height 27
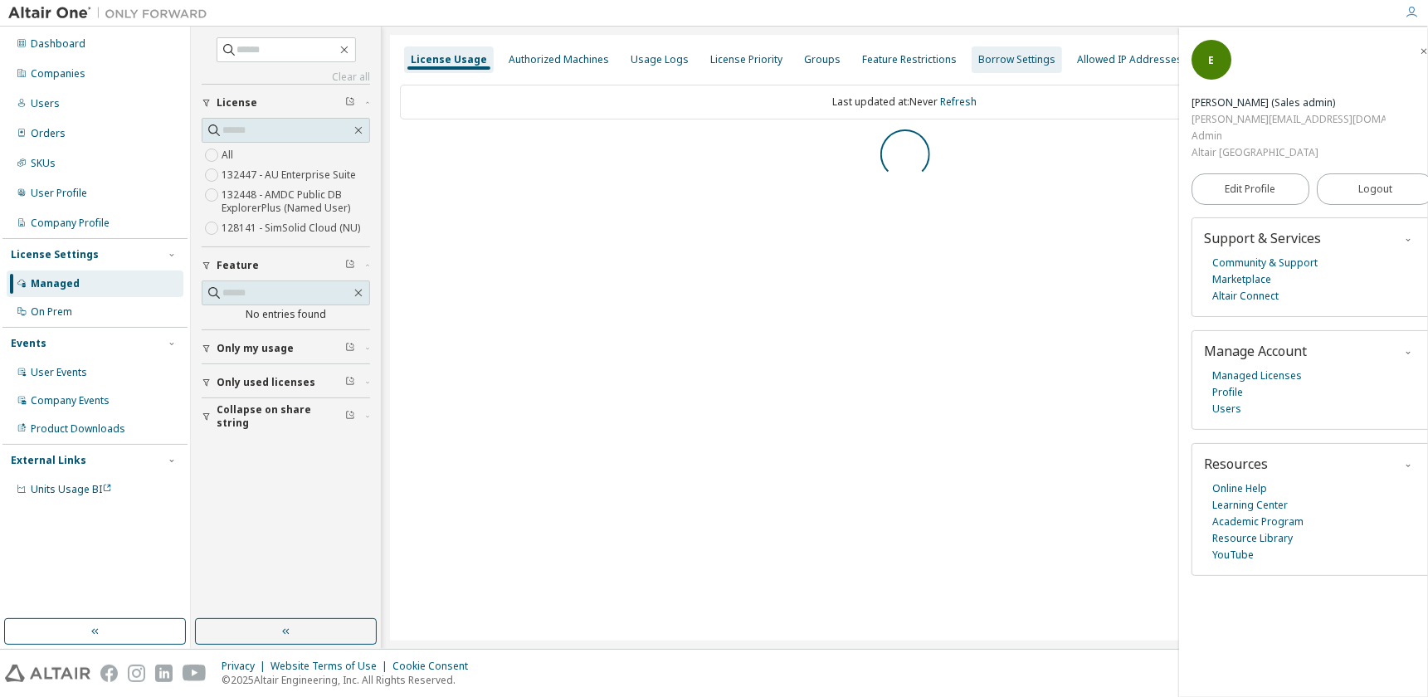
click at [978, 53] on div "Borrow Settings" at bounding box center [1016, 59] width 77 height 13
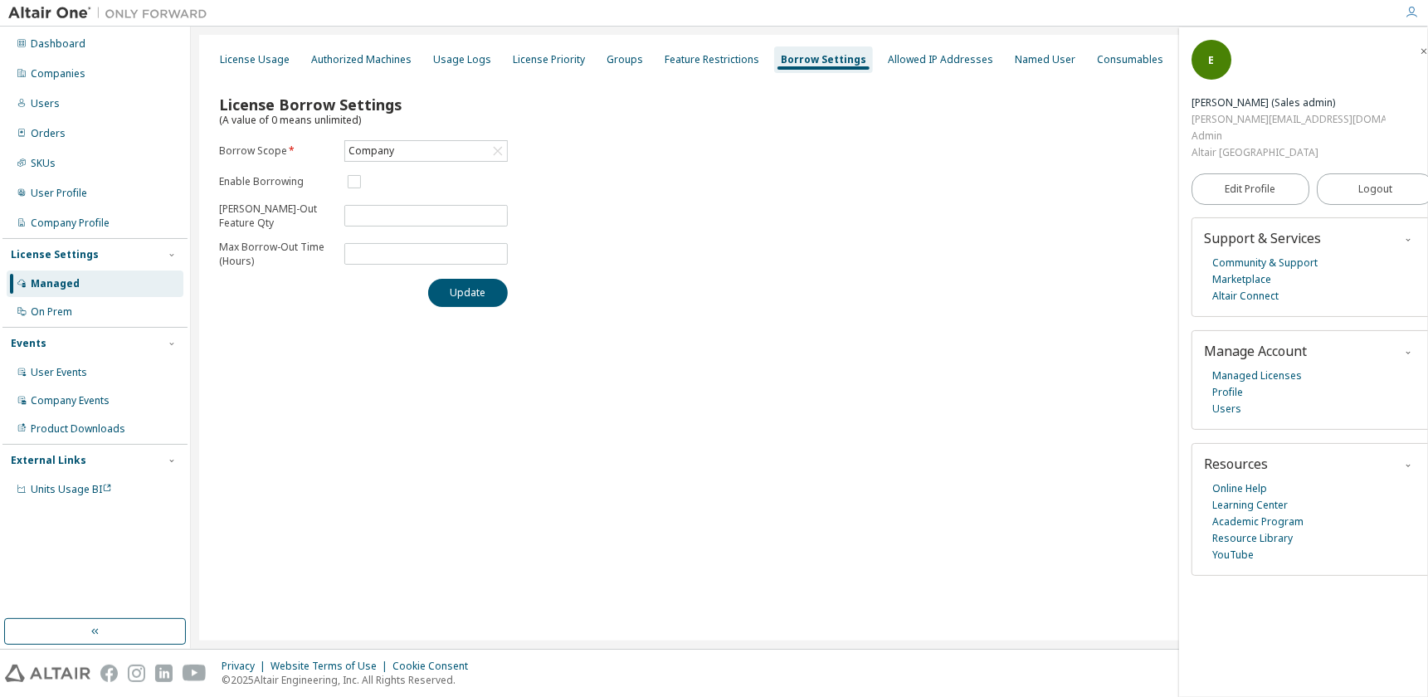
click at [1419, 51] on icon "button" at bounding box center [1424, 51] width 10 height 10
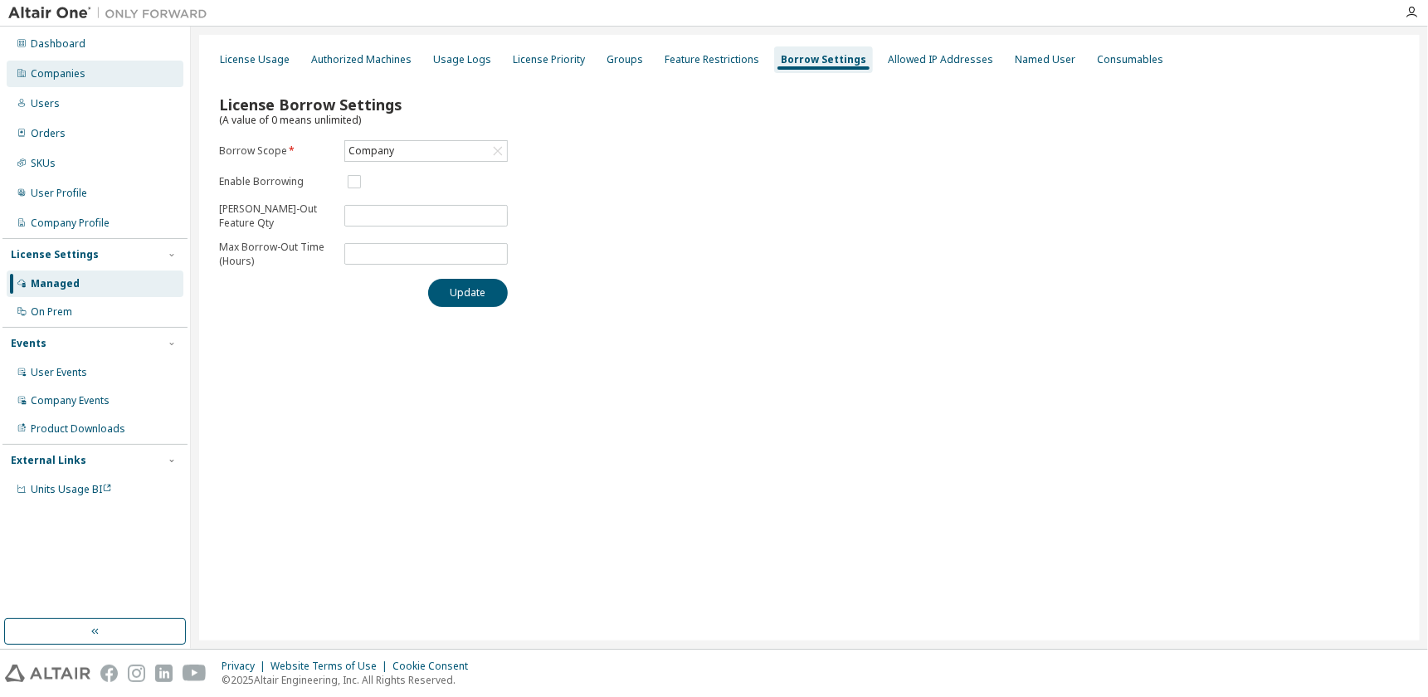
click at [83, 66] on div "Companies" at bounding box center [95, 74] width 177 height 27
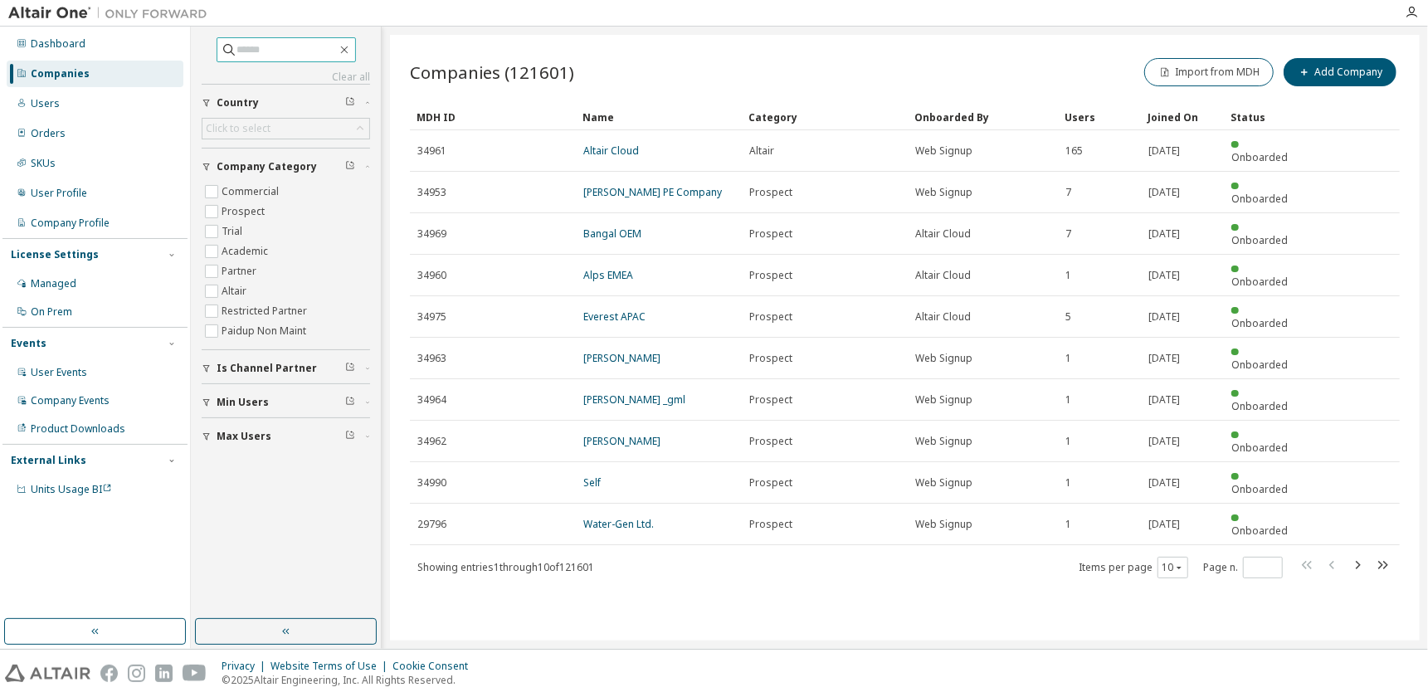
click at [253, 46] on input "text" at bounding box center [287, 49] width 100 height 17
type input "*****"
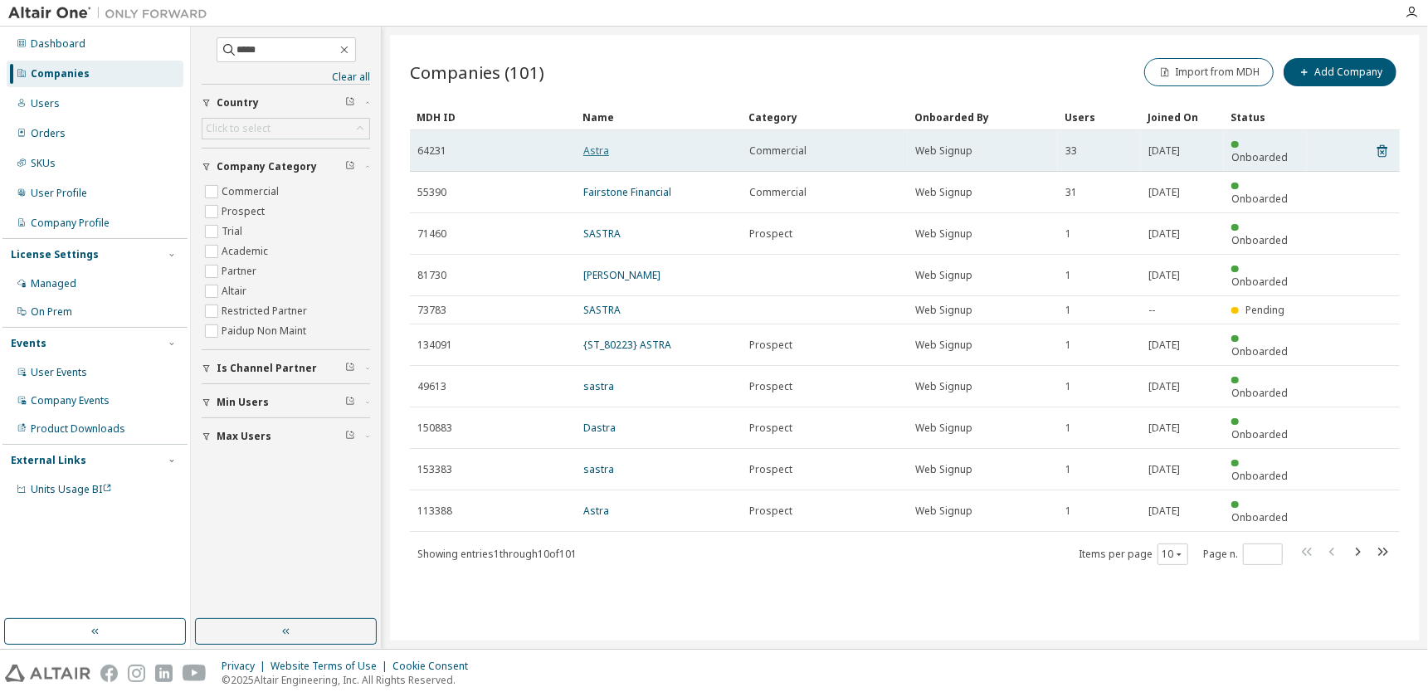
click at [587, 144] on link "Astra" at bounding box center [596, 151] width 26 height 14
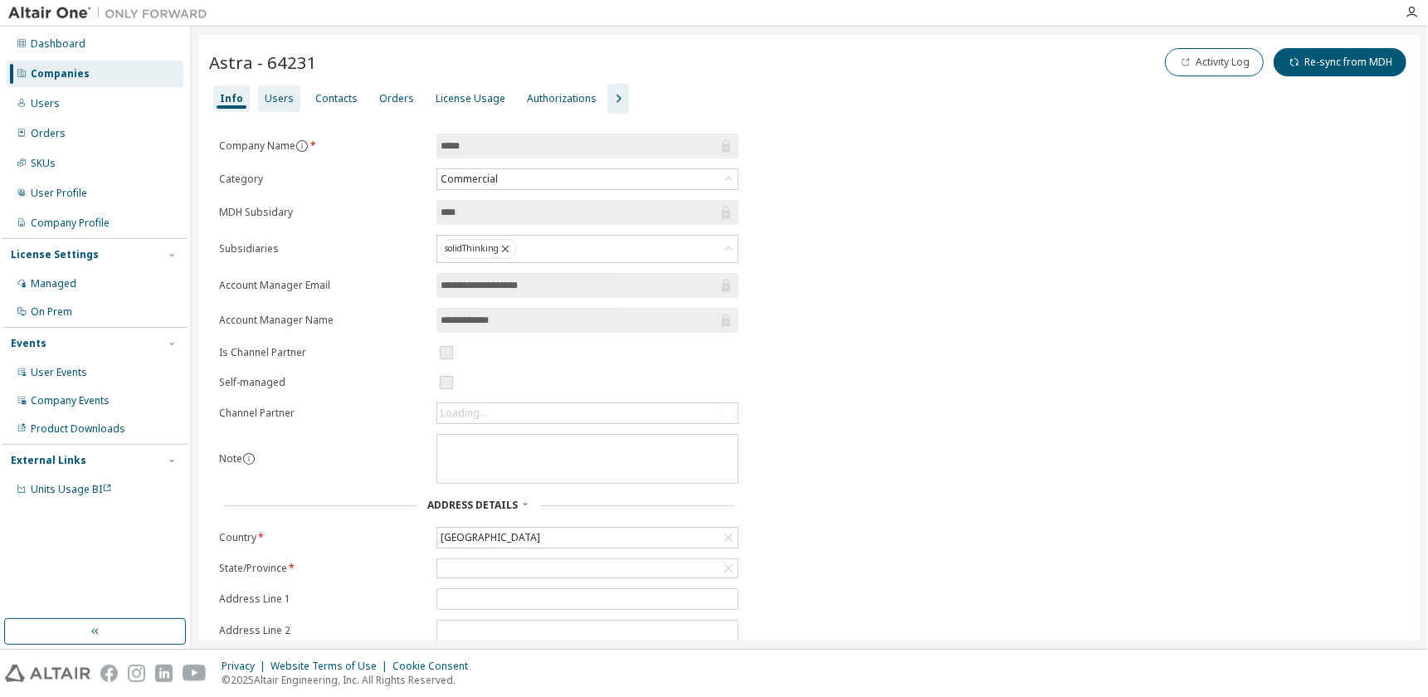
click at [273, 95] on div "Users" at bounding box center [279, 98] width 29 height 13
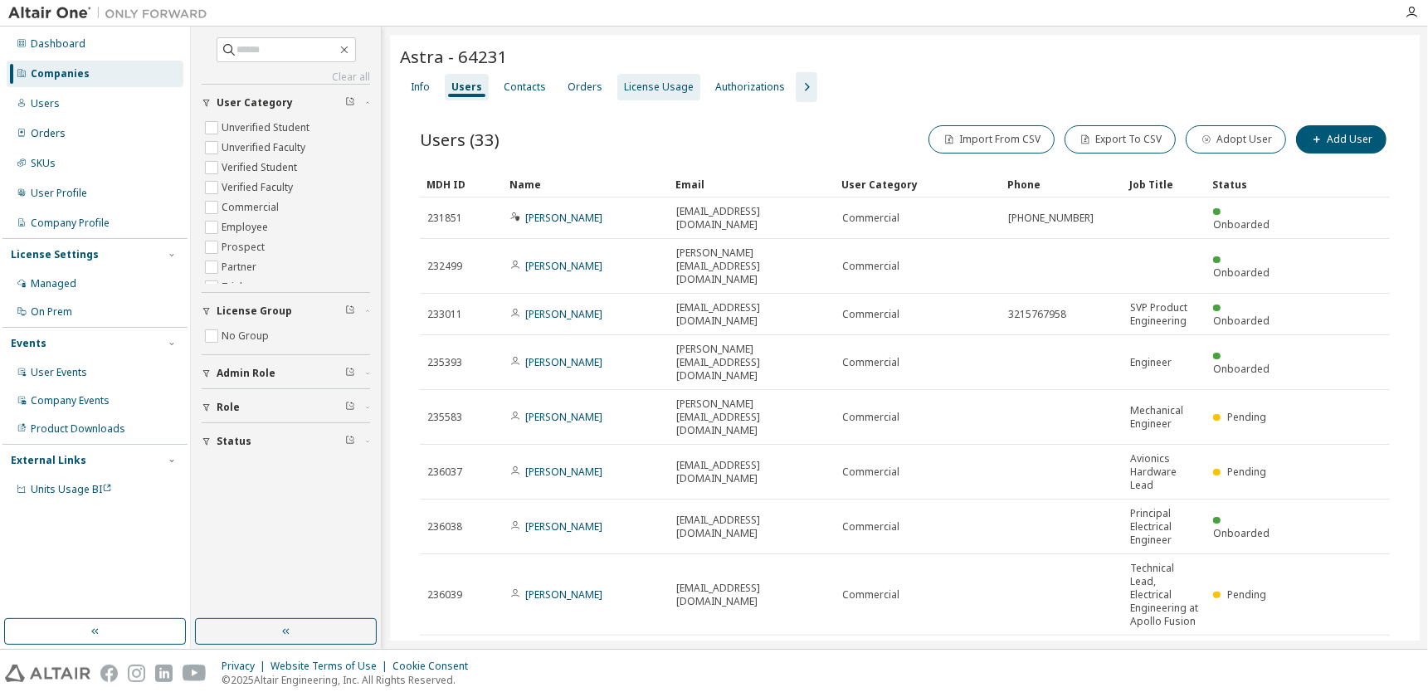
click at [636, 95] on div "License Usage" at bounding box center [658, 87] width 83 height 27
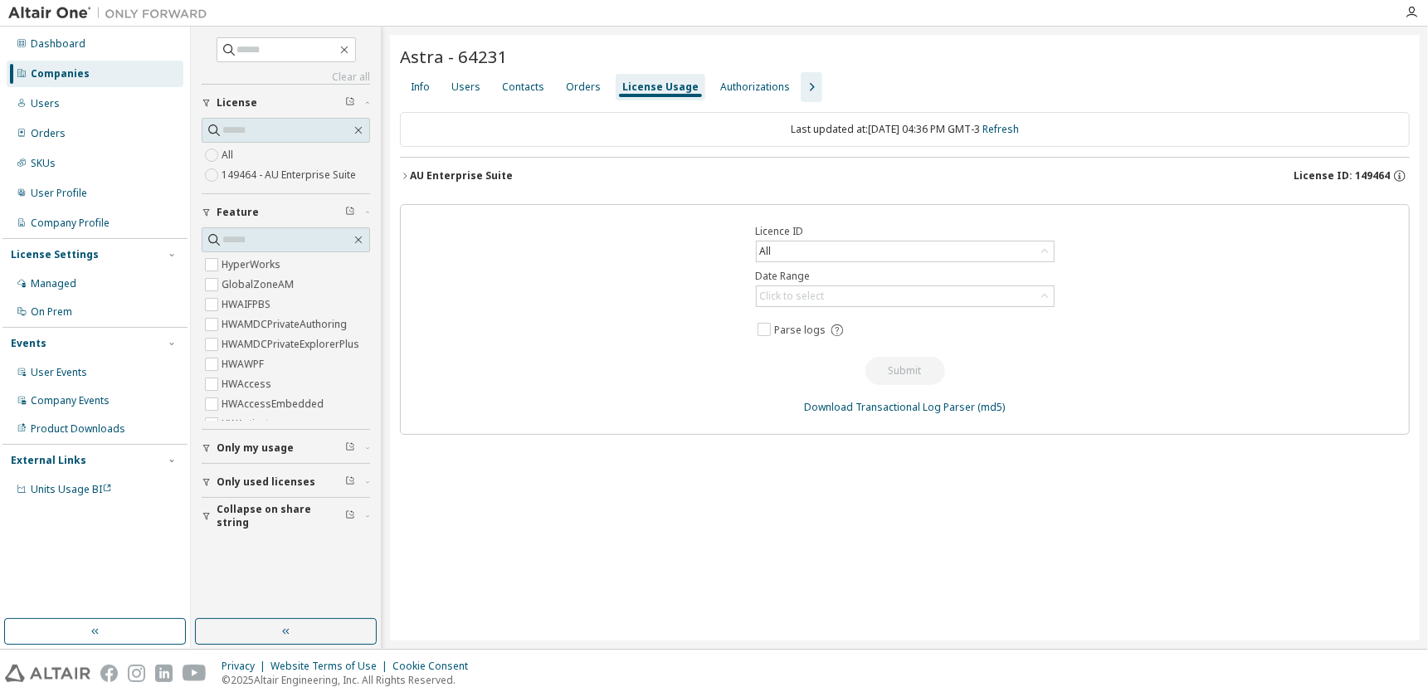
click at [407, 172] on icon "button" at bounding box center [405, 176] width 10 height 10
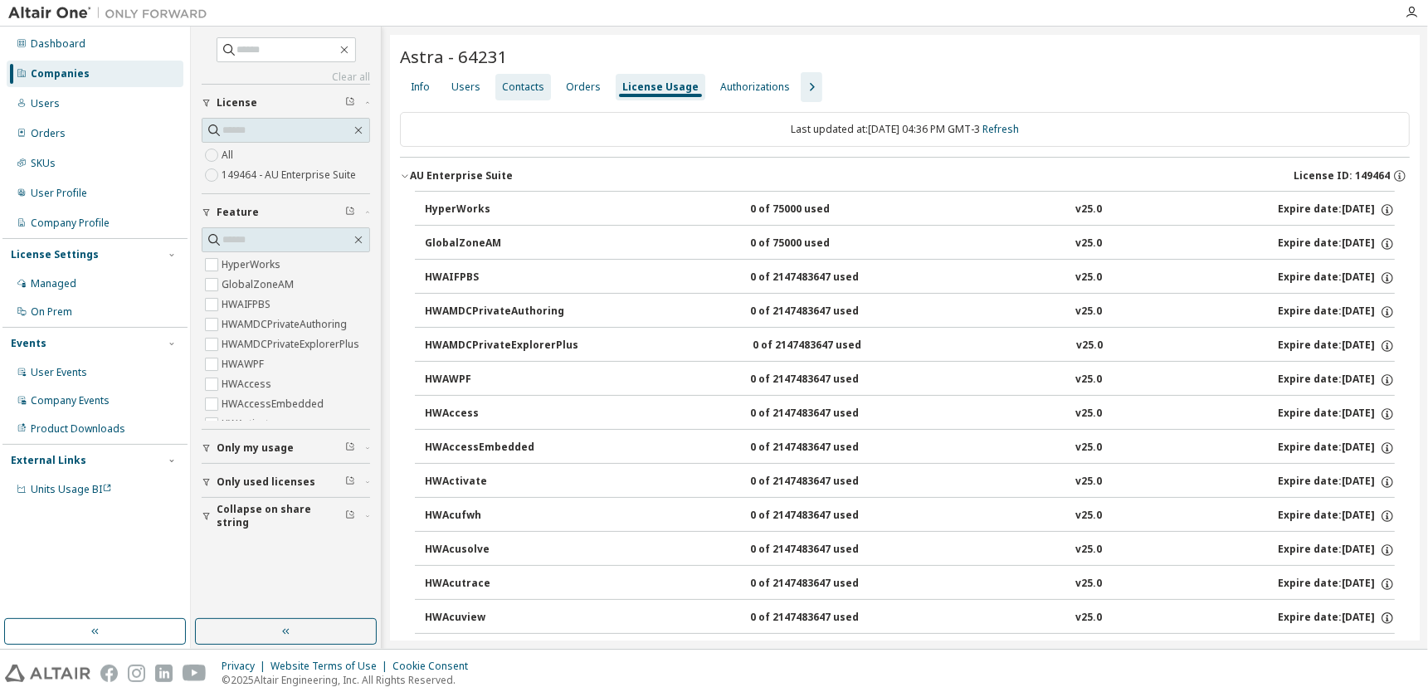
click at [508, 80] on div "Contacts" at bounding box center [523, 86] width 42 height 13
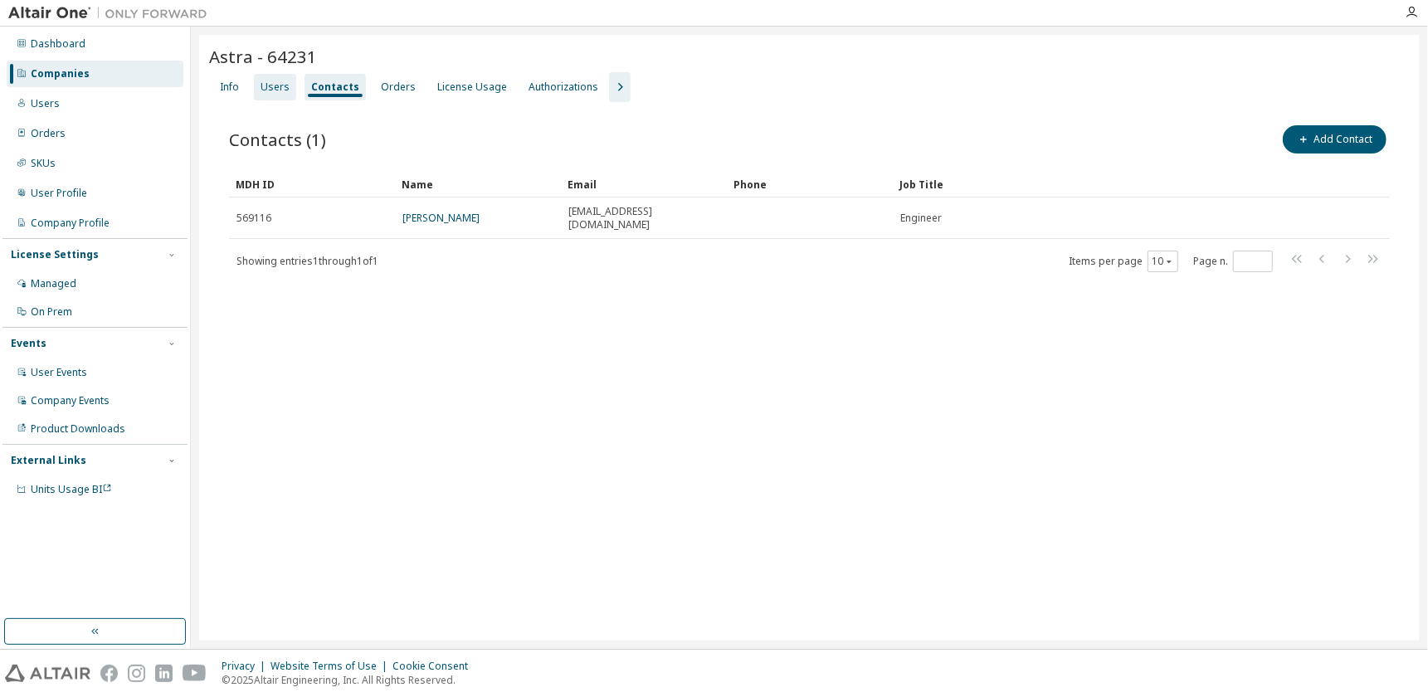
click at [272, 86] on div "Users" at bounding box center [275, 86] width 29 height 13
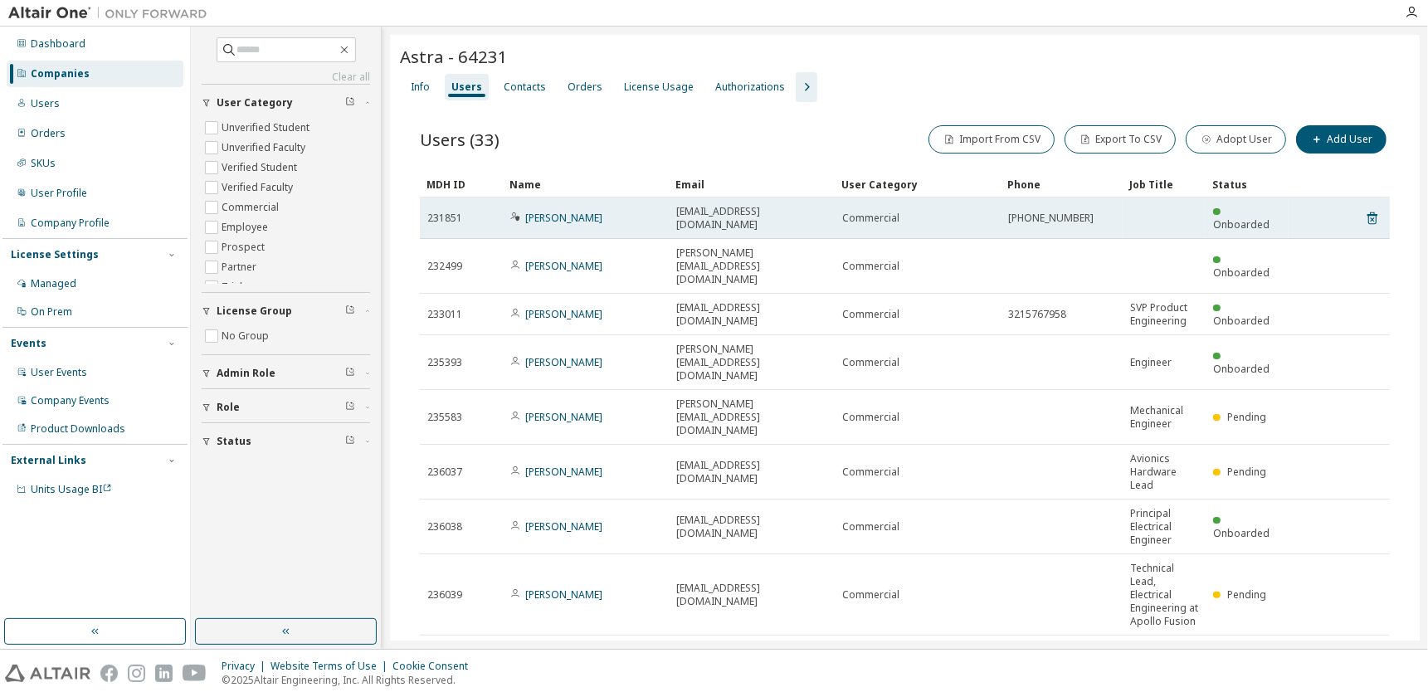
click at [514, 212] on icon at bounding box center [515, 217] width 10 height 10
click at [548, 211] on link "[PERSON_NAME]" at bounding box center [563, 218] width 77 height 14
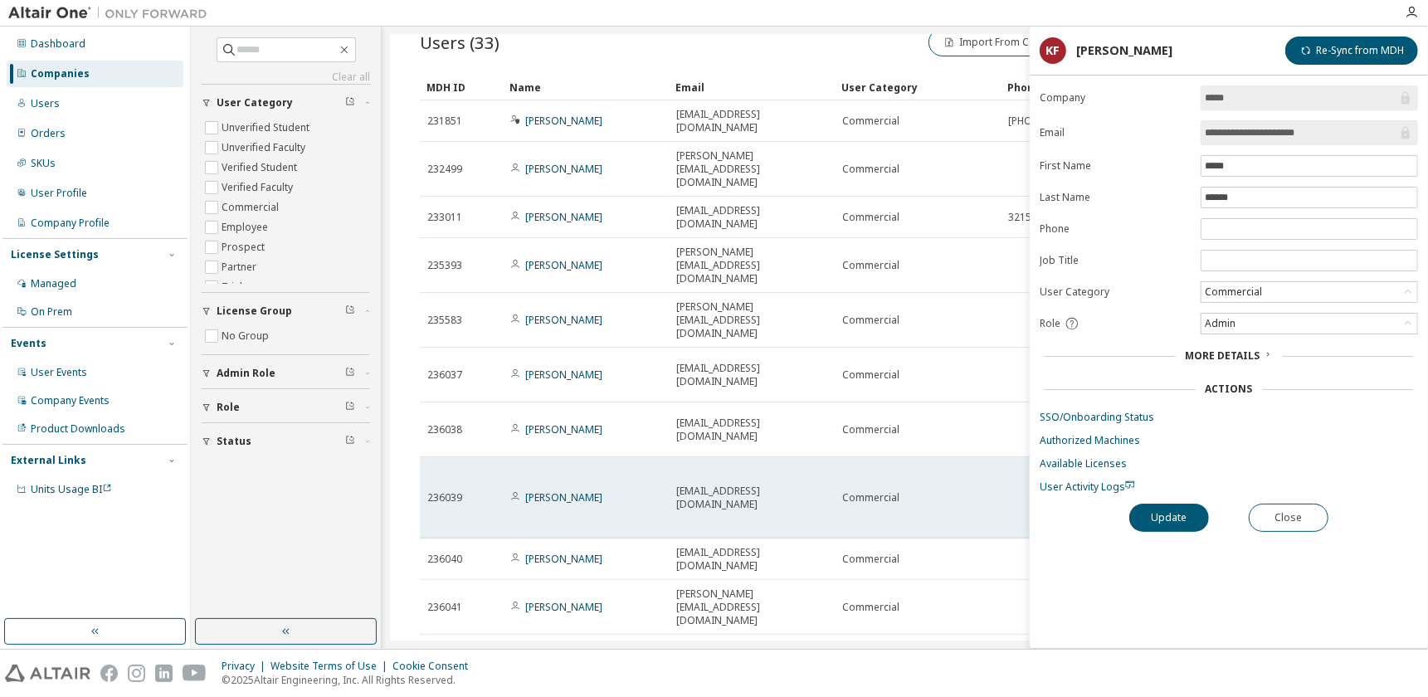
scroll to position [98, 0]
